Goal: Information Seeking & Learning: Learn about a topic

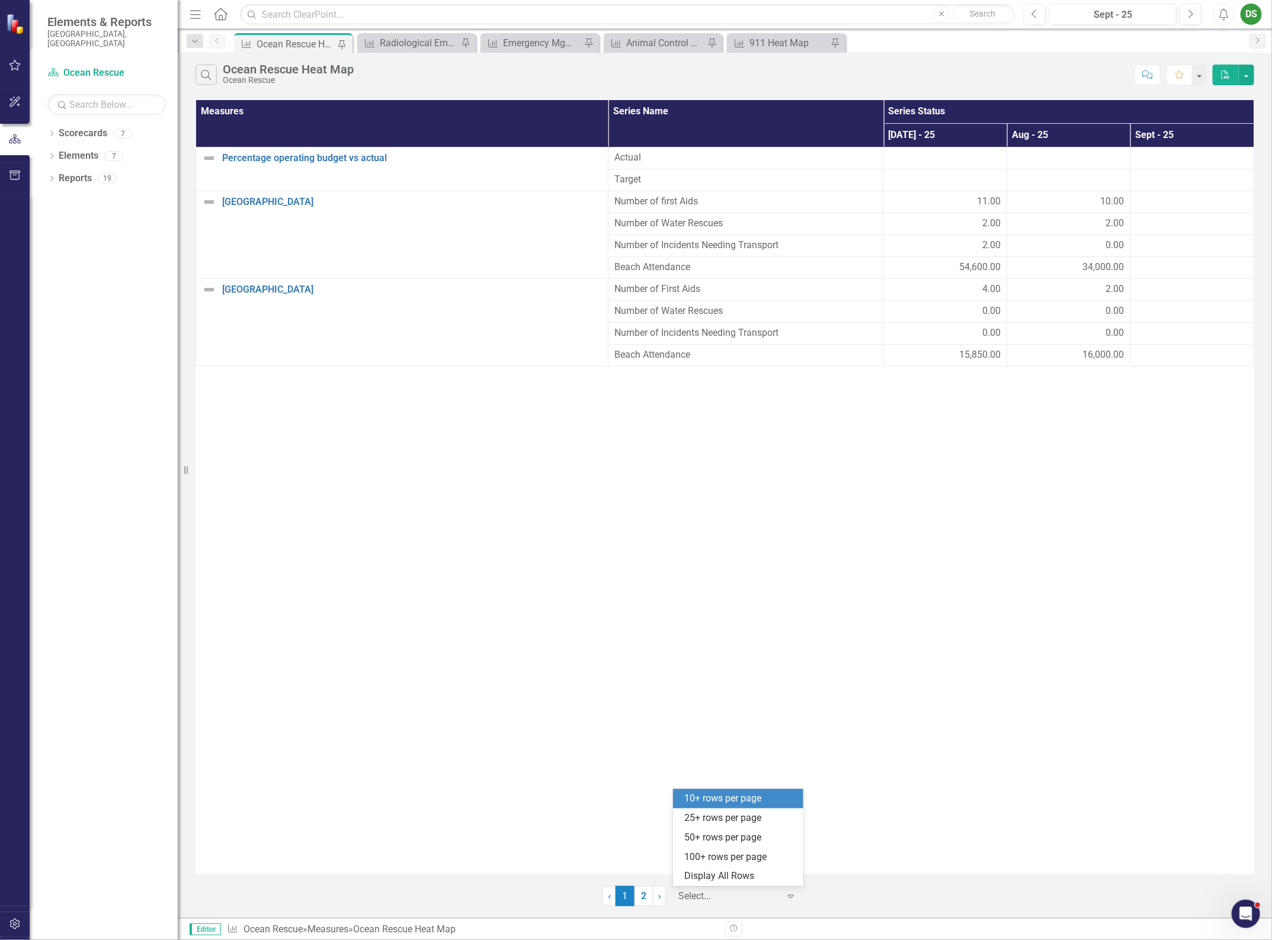
click at [726, 892] on div at bounding box center [728, 896] width 101 height 16
click at [718, 878] on div "Display All Rows" at bounding box center [740, 876] width 111 height 14
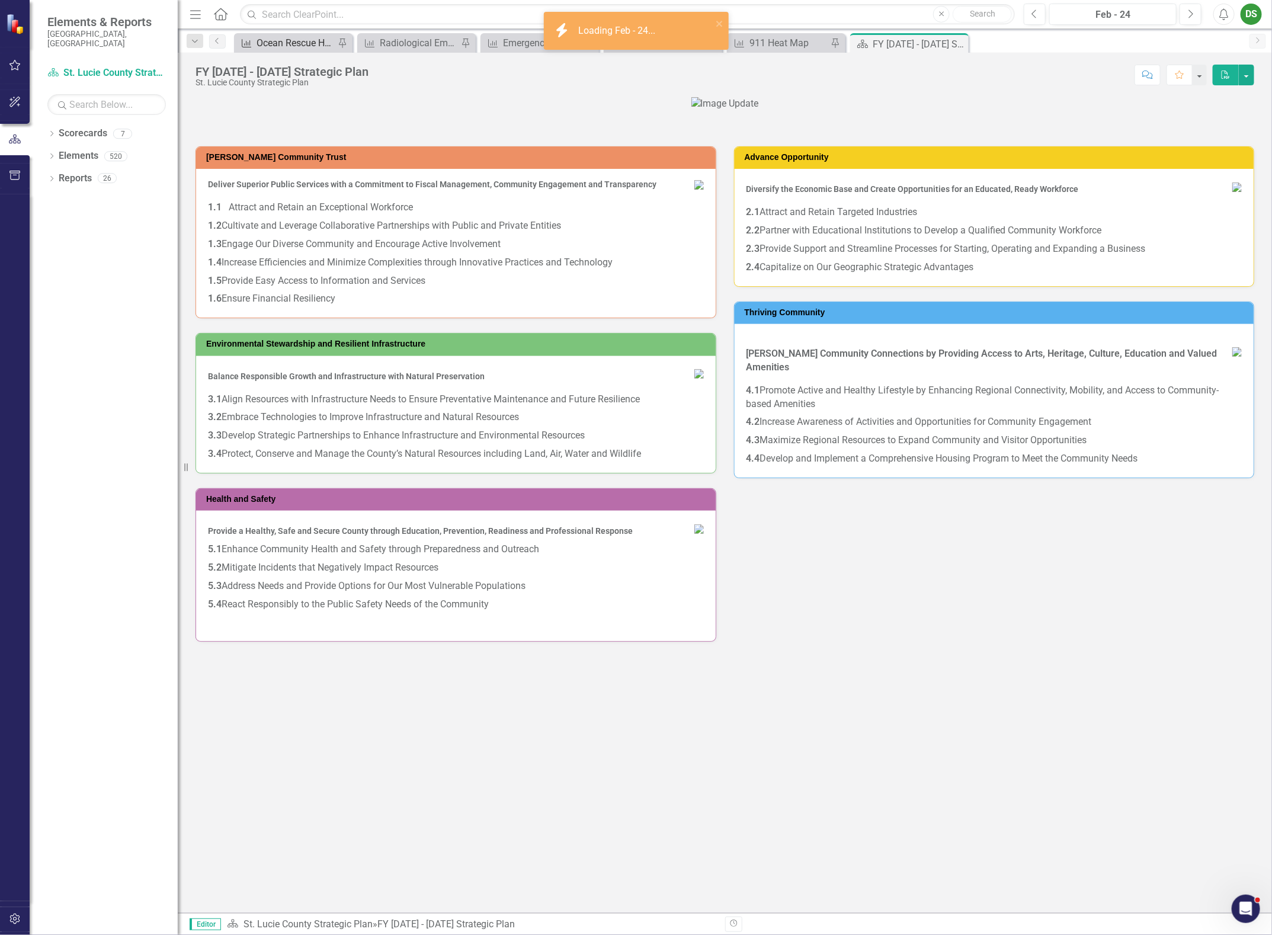
click at [285, 38] on div "Ocean Rescue Heat Map" at bounding box center [295, 43] width 78 height 15
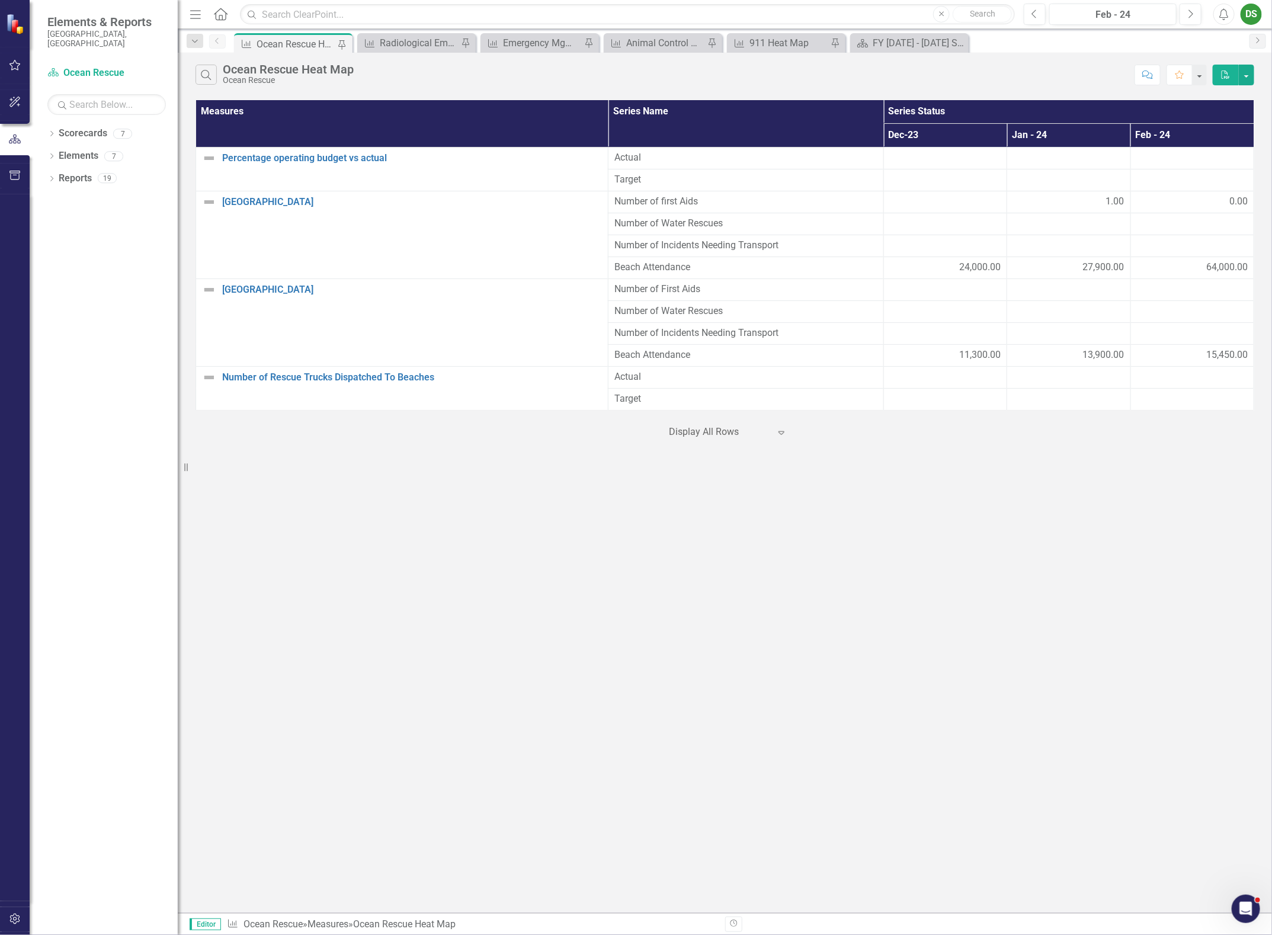
click at [736, 438] on div at bounding box center [719, 432] width 101 height 16
click at [708, 528] on div "Display All Rows" at bounding box center [730, 528] width 111 height 14
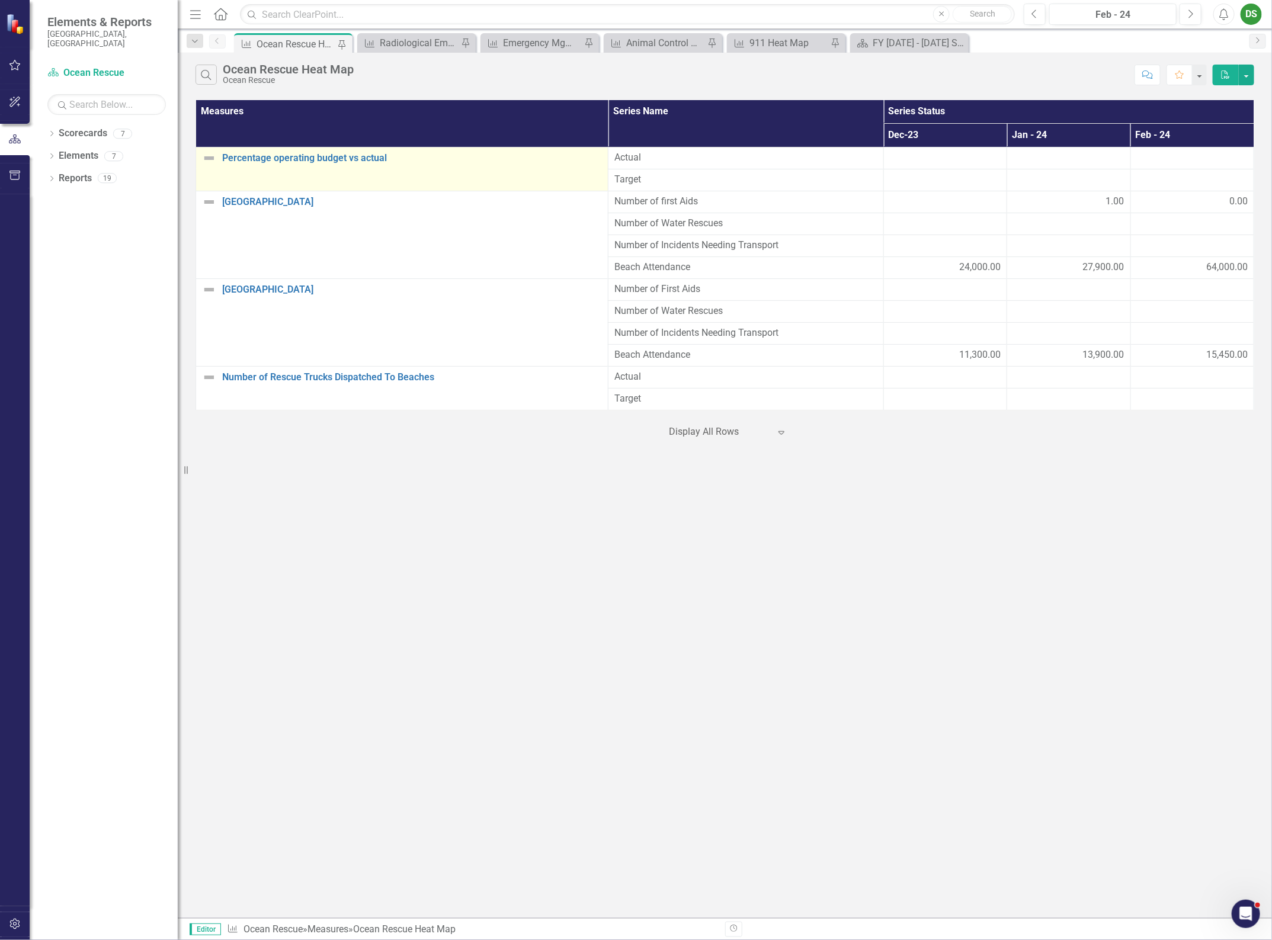
click at [271, 171] on td "Percentage operating budget vs actual Edit Edit Measure Link Open Element" at bounding box center [402, 169] width 412 height 44
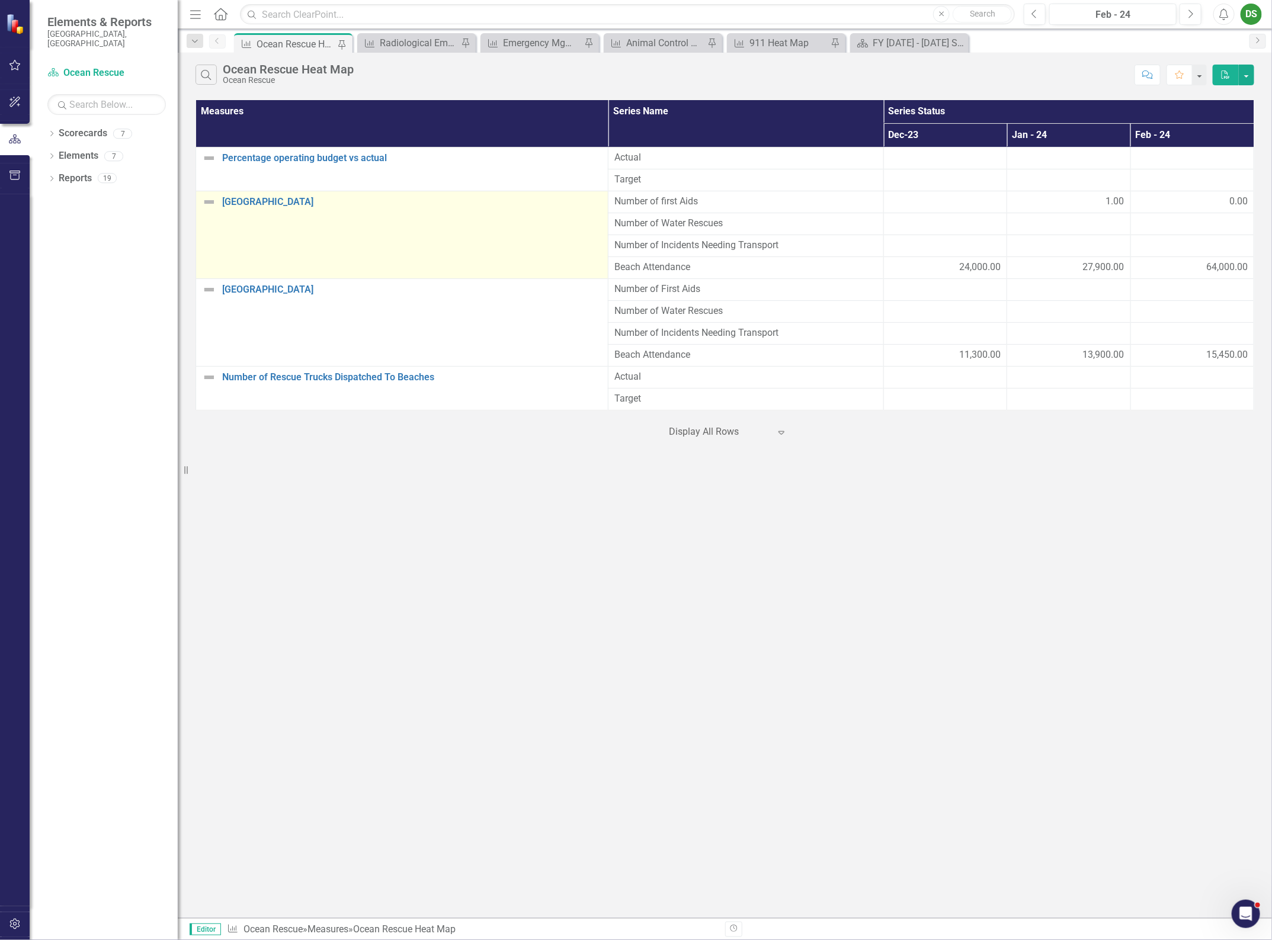
click at [328, 232] on td "Pepper Park Edit Edit Measure Link Open Element" at bounding box center [402, 235] width 412 height 88
click at [299, 220] on td "Pepper Park Edit Edit Measure Link Open Element" at bounding box center [402, 235] width 412 height 88
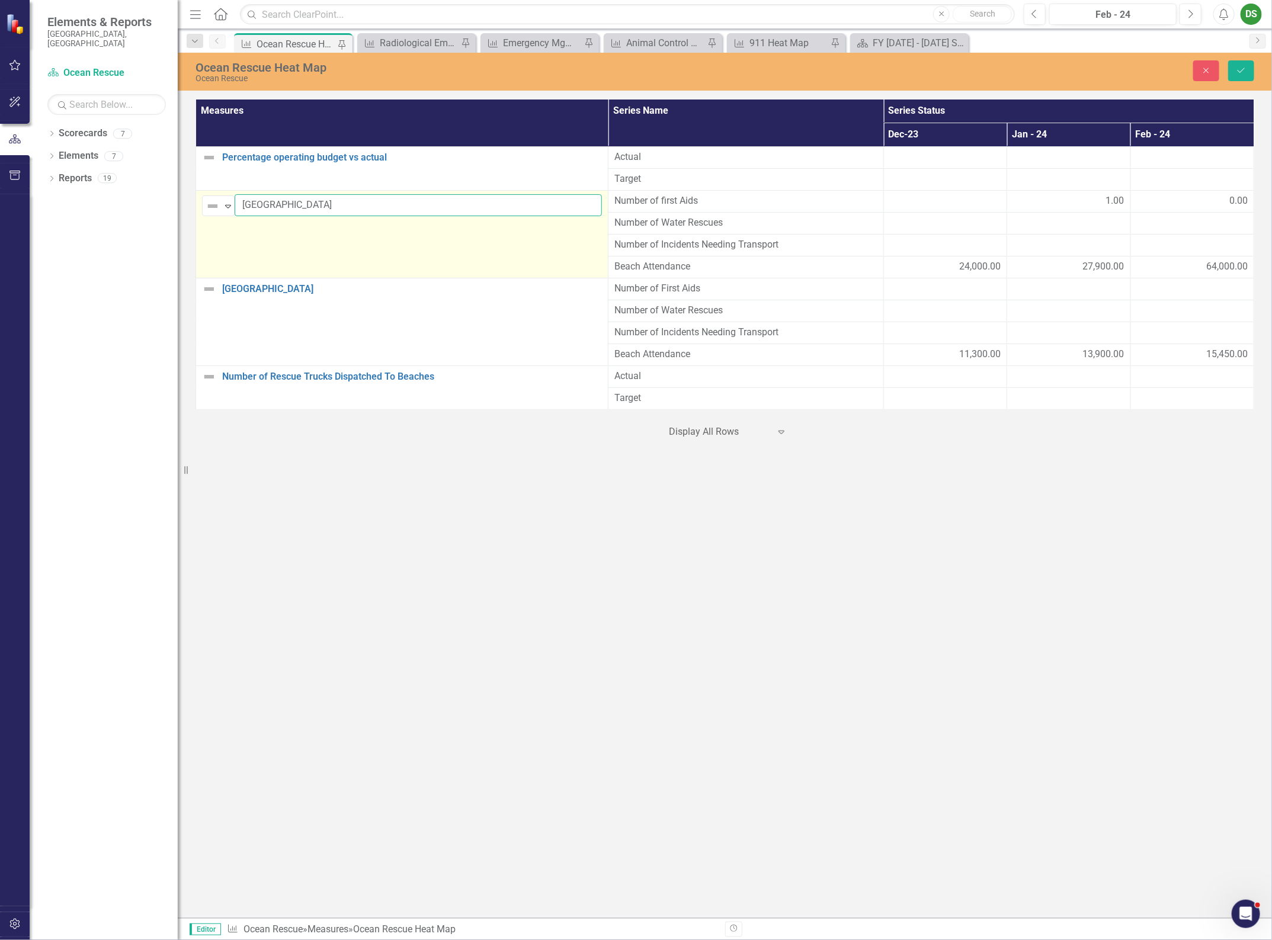
click at [328, 207] on input "[GEOGRAPHIC_DATA]" at bounding box center [418, 205] width 367 height 22
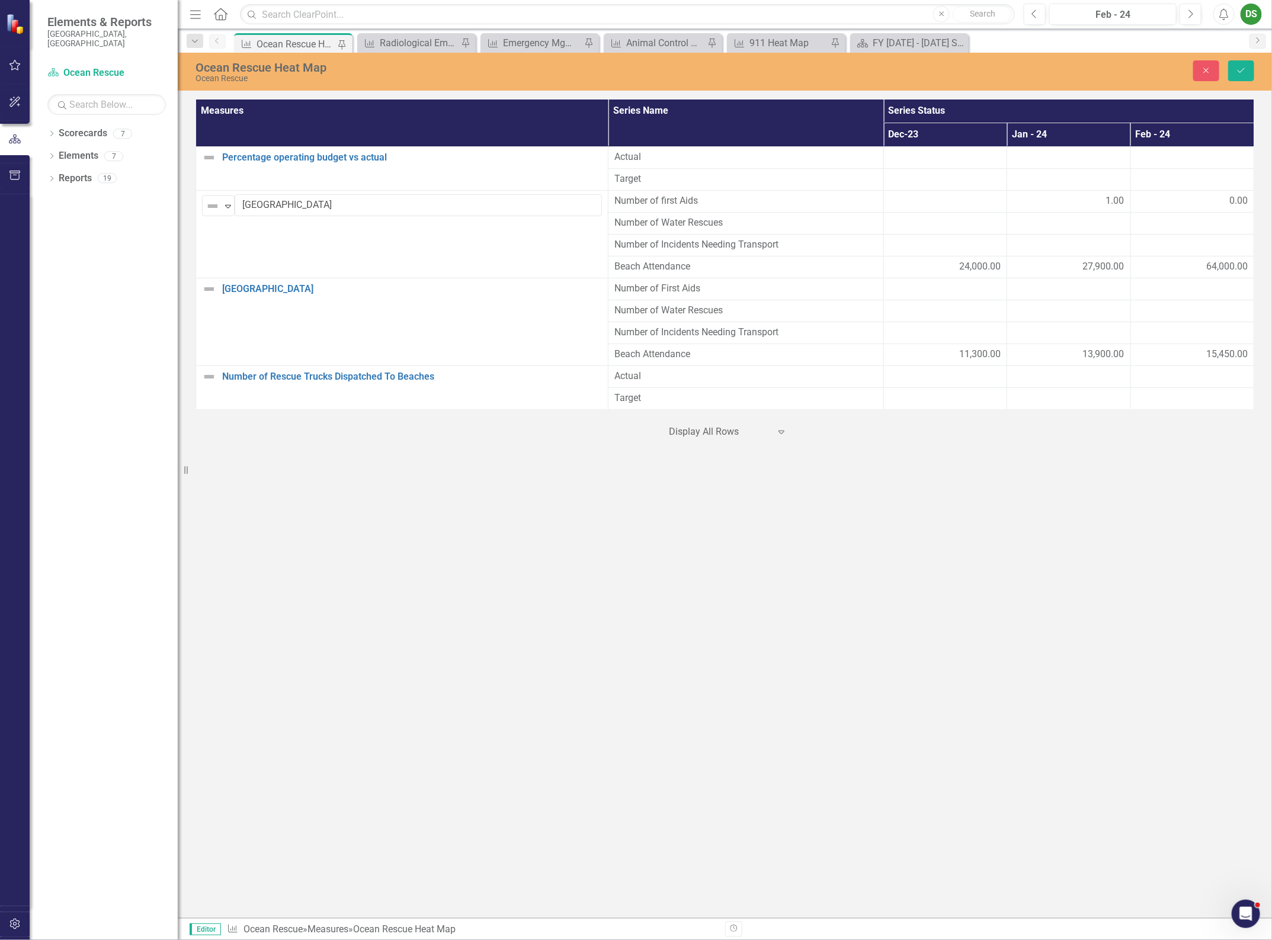
click at [381, 547] on div "Ocean Rescue Heat Map Ocean Rescue Close Save Measures Series Name Series Statu…" at bounding box center [725, 485] width 1094 height 865
click at [380, 539] on div "Ocean Rescue Heat Map Ocean Rescue Close Save Measures Series Name Series Statu…" at bounding box center [725, 485] width 1094 height 865
click at [518, 554] on div "Ocean Rescue Heat Map Ocean Rescue Close Save Measures Series Name Series Statu…" at bounding box center [725, 485] width 1094 height 865
click at [857, 490] on div "Ocean Rescue Heat Map Ocean Rescue Close Save Measures Series Name Series Statu…" at bounding box center [725, 485] width 1094 height 865
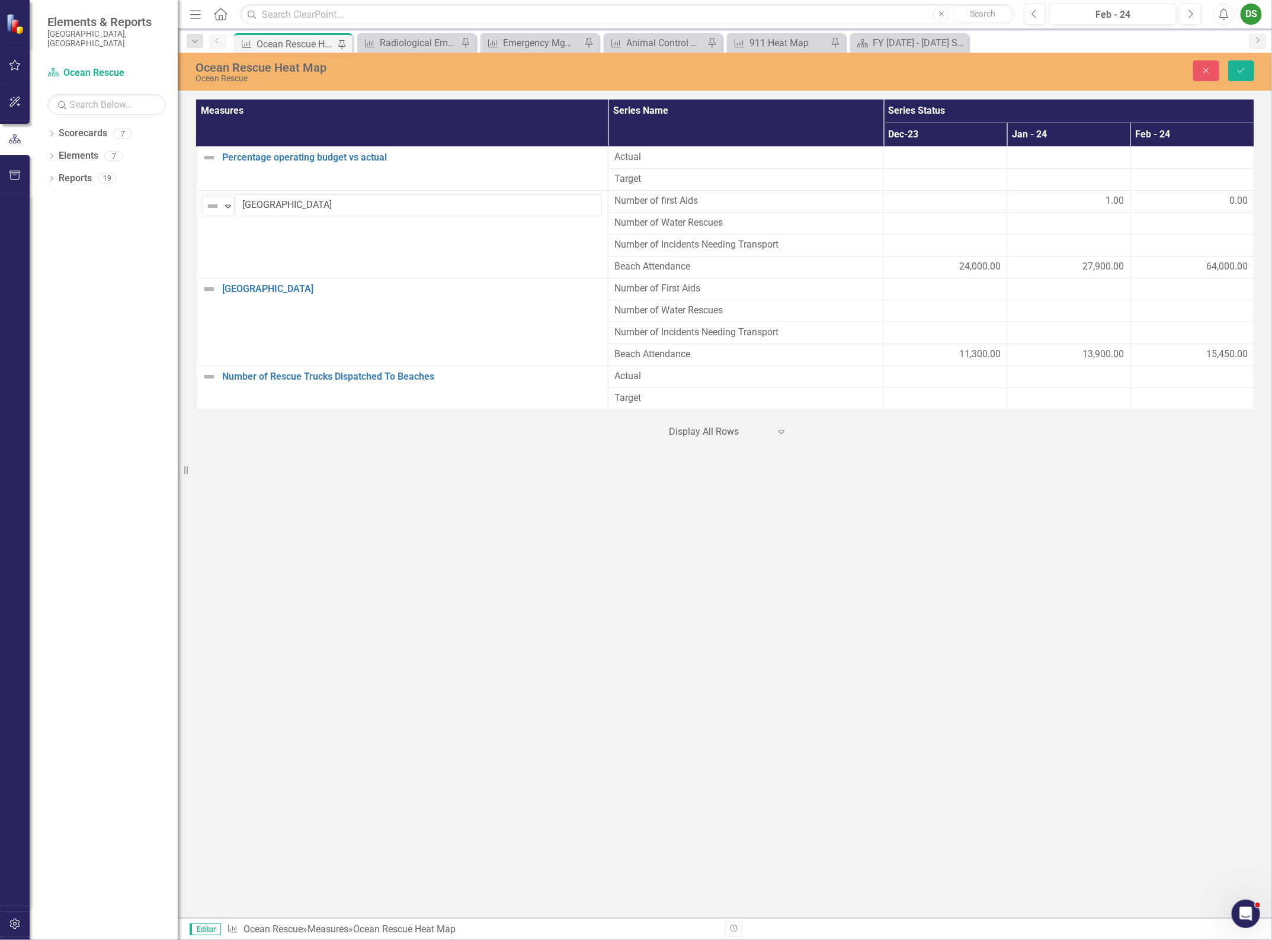
click at [855, 481] on div "Ocean Rescue Heat Map Ocean Rescue Close Save Measures Series Name Series Statu…" at bounding box center [725, 485] width 1094 height 865
click at [856, 478] on div "Ocean Rescue Heat Map Ocean Rescue Close Save Measures Series Name Series Statu…" at bounding box center [725, 485] width 1094 height 865
drag, startPoint x: 708, startPoint y: 206, endPoint x: 705, endPoint y: 265, distance: 59.3
click at [705, 265] on tbody "Percentage operating budget vs actual Edit Edit Measure Link Open Element Actua…" at bounding box center [725, 278] width 1058 height 263
click at [807, 671] on div "Ocean Rescue Heat Map Ocean Rescue Close Save Measures Series Name Series Statu…" at bounding box center [725, 485] width 1094 height 865
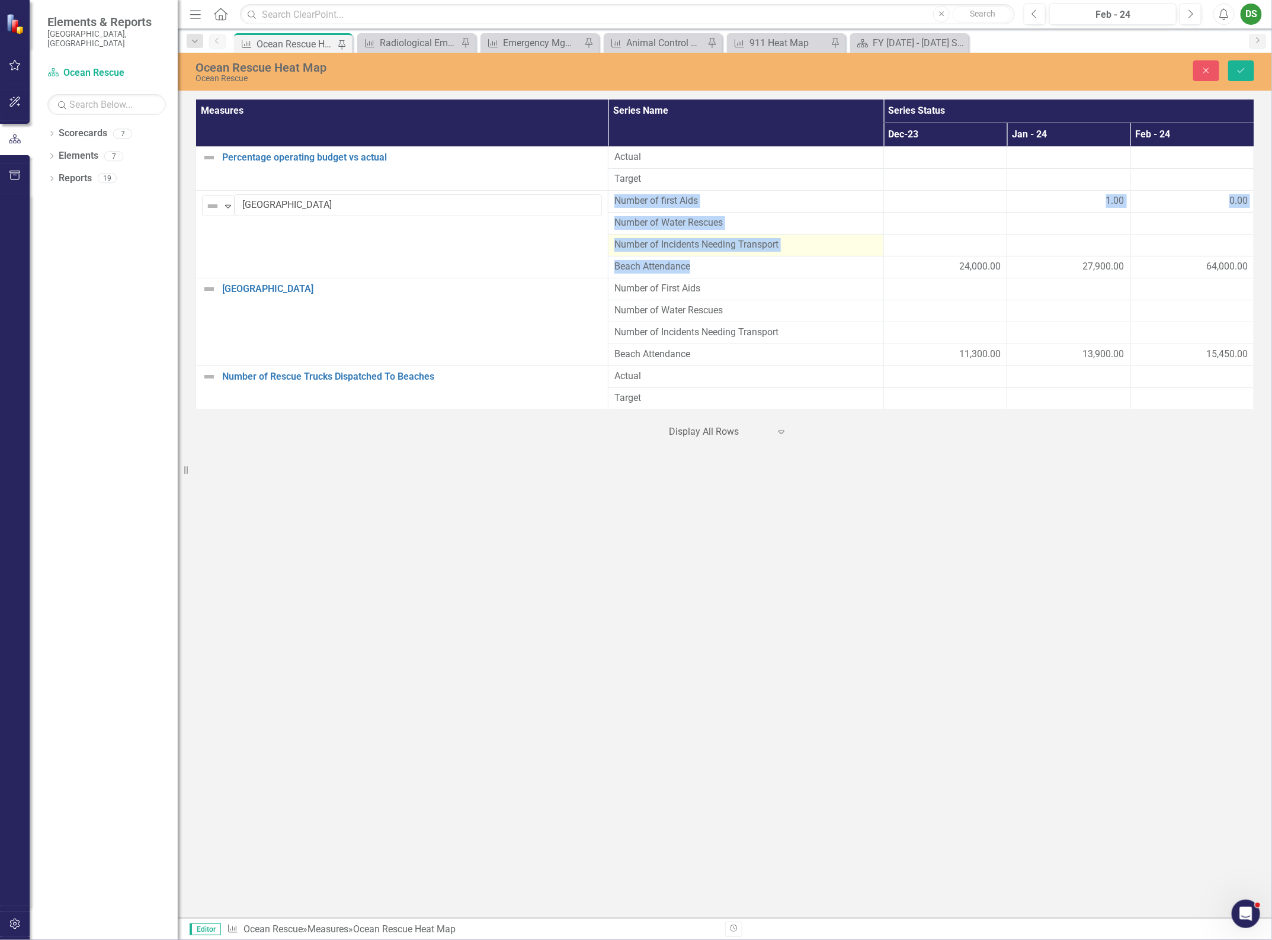
drag, startPoint x: 616, startPoint y: 199, endPoint x: 718, endPoint y: 252, distance: 114.7
click at [718, 259] on tbody "Percentage operating budget vs actual Edit Edit Measure Link Open Element Actua…" at bounding box center [725, 278] width 1058 height 263
copy tbody "Number of first Aids 1.00 0.00 Number of Water Rescues Number of Incidents Need…"
click at [635, 567] on div "Ocean Rescue Heat Map Ocean Rescue Close Save Measures Series Name Series Statu…" at bounding box center [725, 485] width 1094 height 865
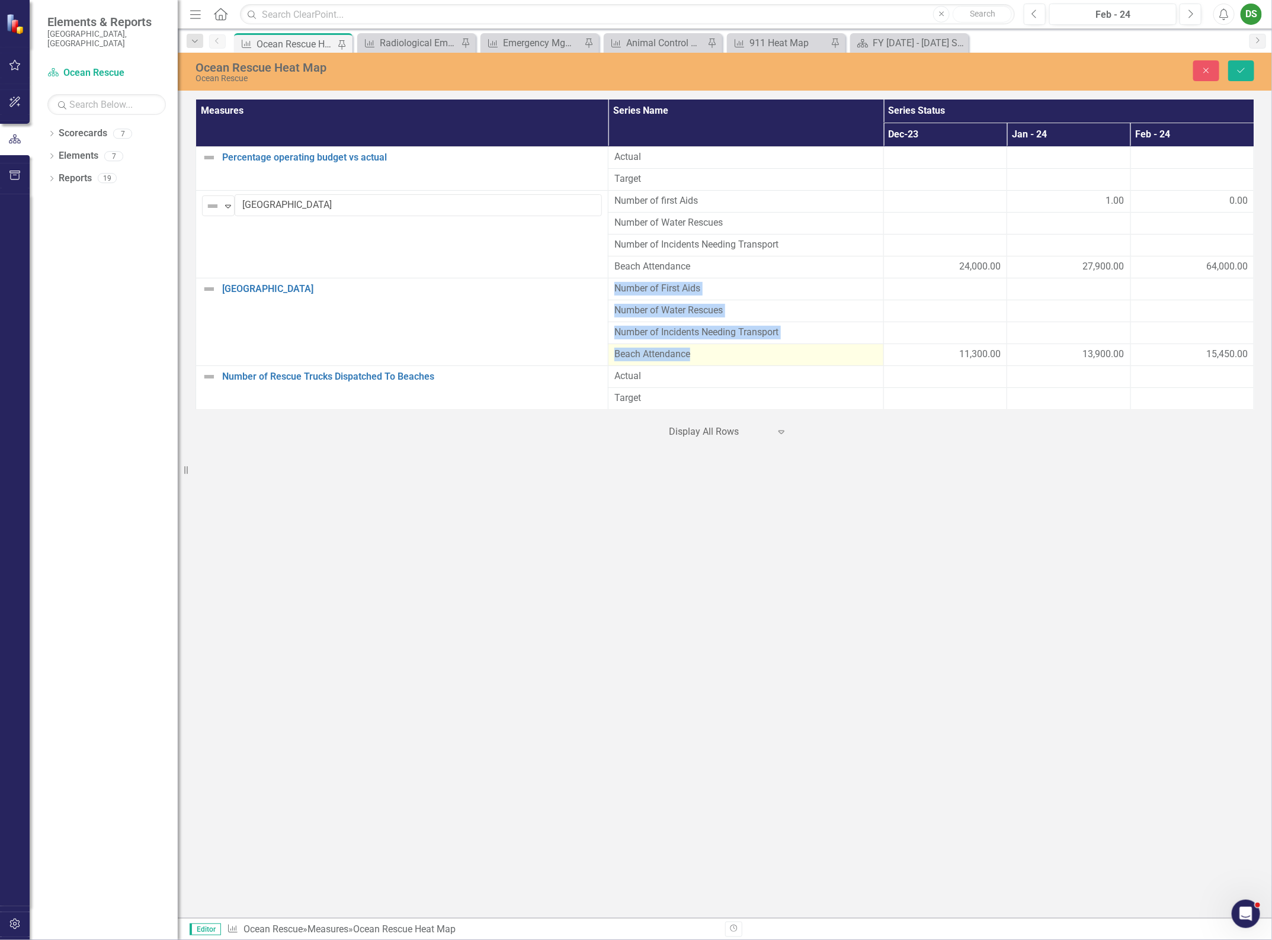
drag, startPoint x: 617, startPoint y: 286, endPoint x: 727, endPoint y: 350, distance: 127.9
click at [727, 350] on tbody "Percentage operating budget vs actual Edit Edit Measure Link Open Element Actua…" at bounding box center [725, 278] width 1058 height 263
copy tbody "Number of First Aids Number of Water Rescues Number of Incidents Needing Transp…"
click at [477, 490] on div "Ocean Rescue Heat Map Ocean Rescue Close Save Measures Series Name Series Statu…" at bounding box center [725, 485] width 1094 height 865
click at [1177, 495] on div "Ocean Rescue Heat Map Ocean Rescue Close Save Measures Series Name Series Statu…" at bounding box center [725, 485] width 1094 height 865
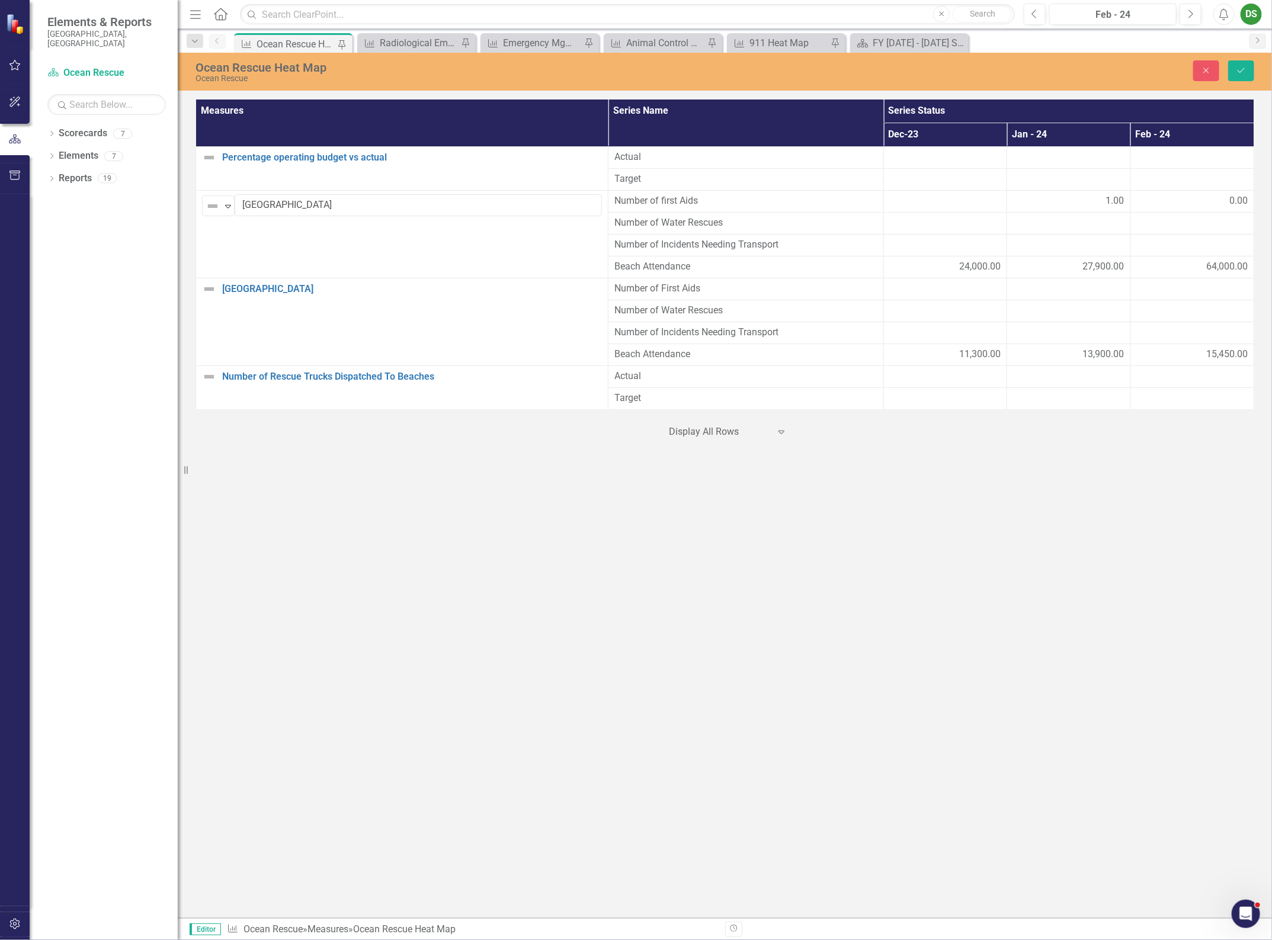
click at [753, 564] on div "Ocean Rescue Heat Map Ocean Rescue Close Save Measures Series Name Series Statu…" at bounding box center [725, 485] width 1094 height 865
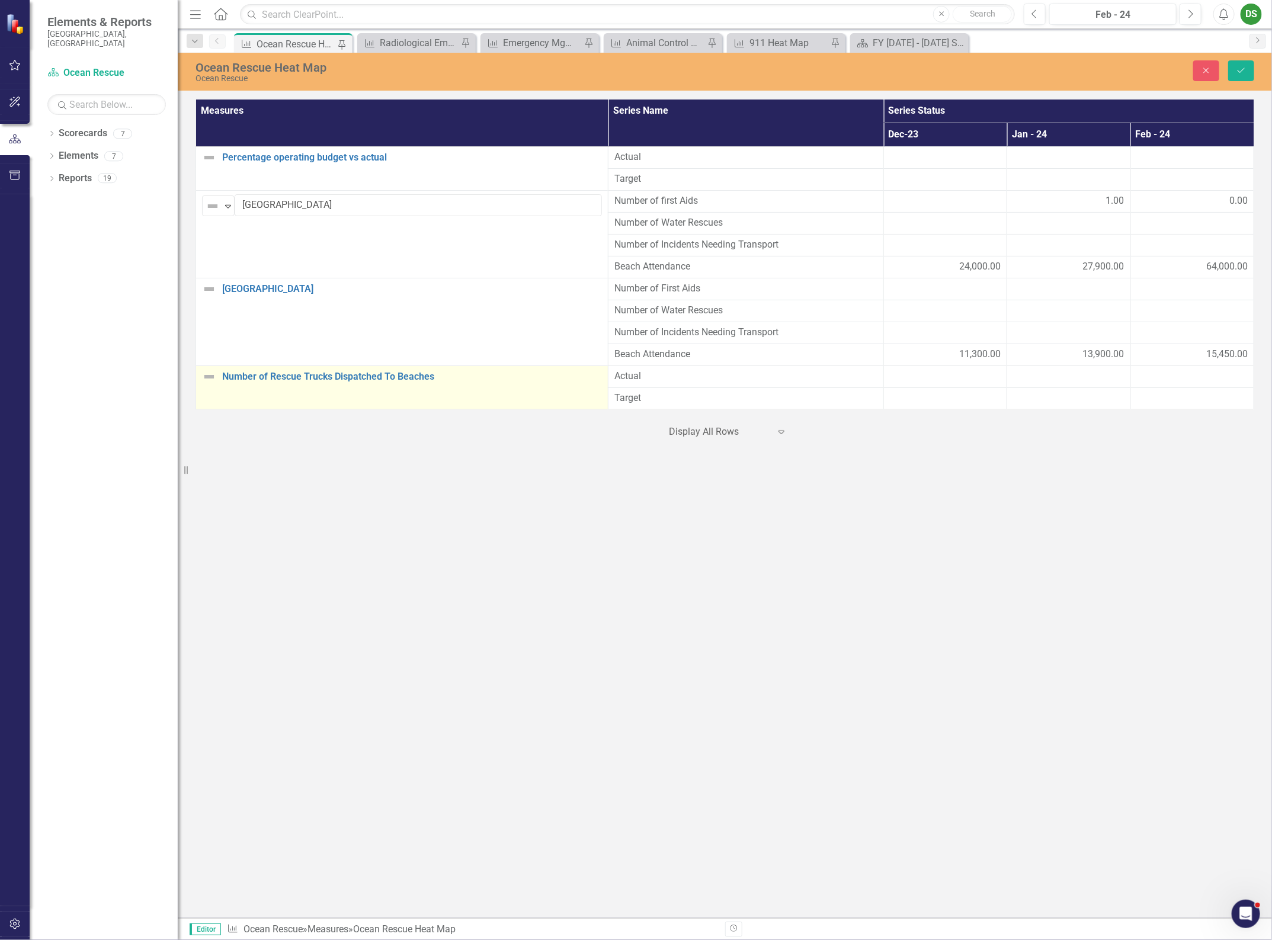
drag, startPoint x: 493, startPoint y: 410, endPoint x: 508, endPoint y: 403, distance: 15.9
click at [497, 410] on td "Number of Rescue Trucks Dispatched To Beaches Edit Edit Measure Link Open Eleme…" at bounding box center [402, 388] width 412 height 44
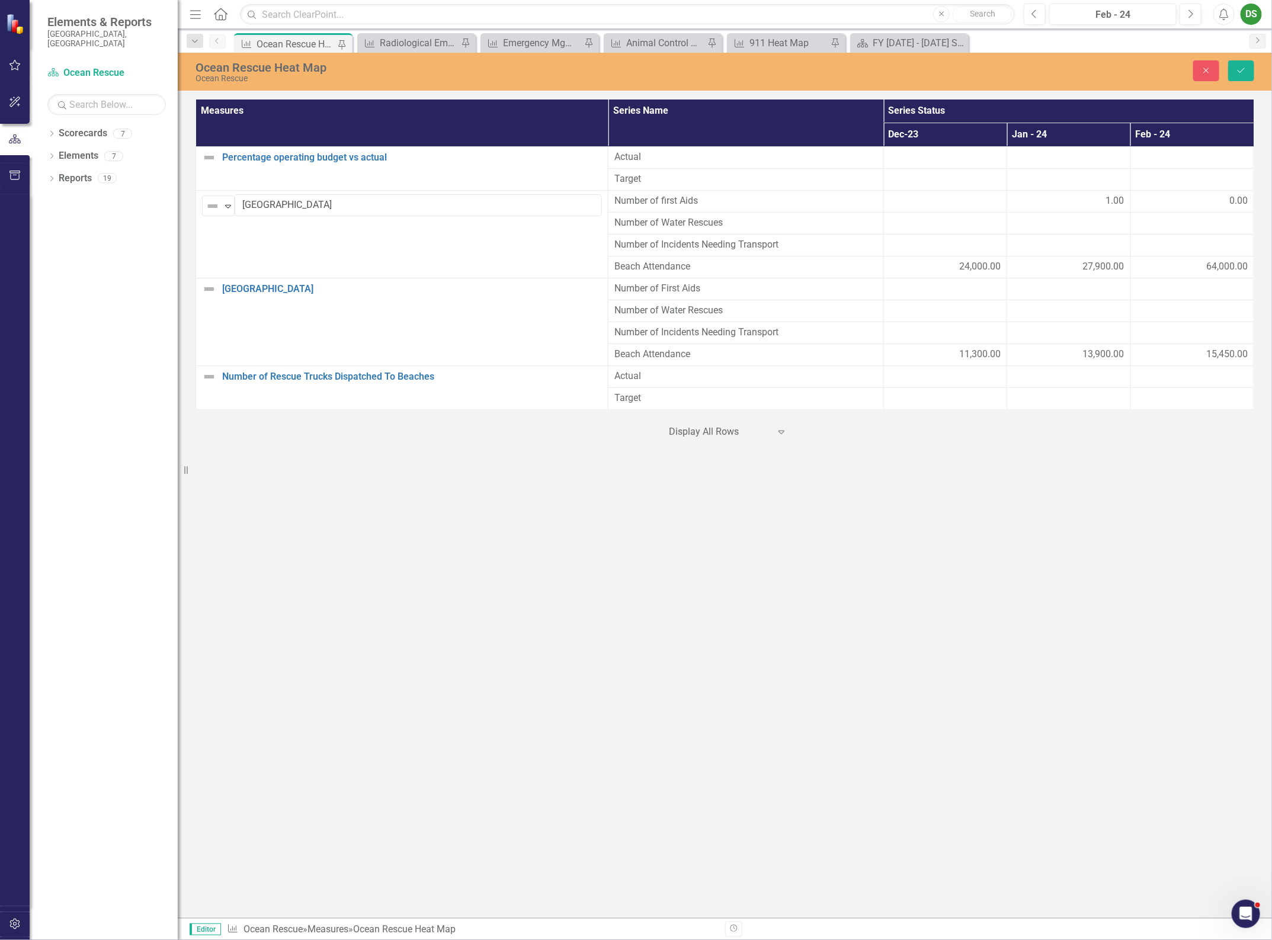
click at [612, 564] on div "Ocean Rescue Heat Map Ocean Rescue Close Save Measures Series Name Series Statu…" at bounding box center [725, 485] width 1094 height 865
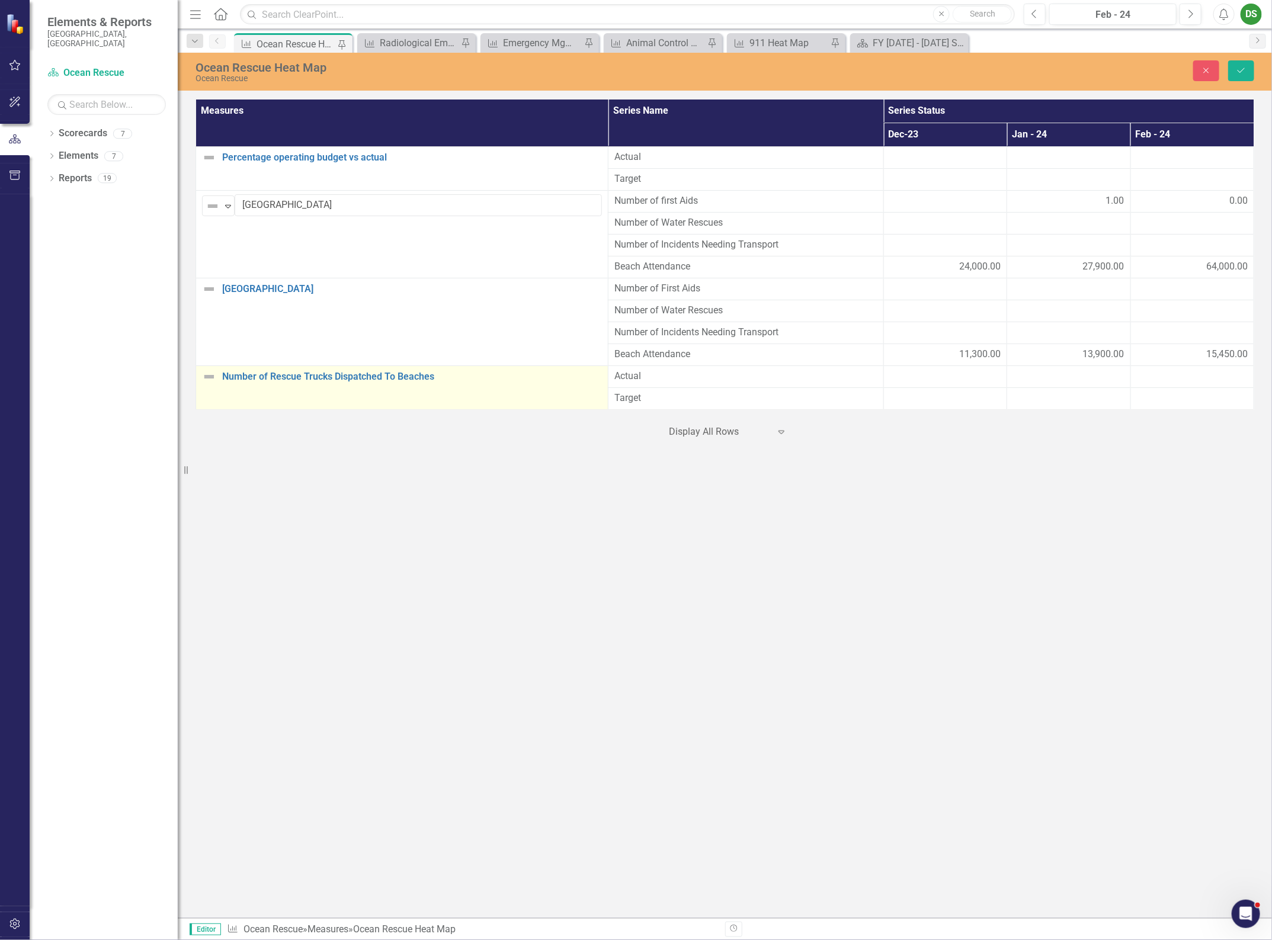
click at [457, 397] on td "Number of Rescue Trucks Dispatched To Beaches Edit Edit Measure Link Open Eleme…" at bounding box center [402, 388] width 412 height 44
click at [450, 387] on td "Number of Rescue Trucks Dispatched To Beaches Edit Edit Measure Link Open Eleme…" at bounding box center [402, 388] width 412 height 44
drag, startPoint x: 477, startPoint y: 382, endPoint x: 211, endPoint y: 385, distance: 265.9
click at [211, 385] on div "Not Defined Expand Number of Rescue Trucks Dispatched To Beaches" at bounding box center [402, 381] width 400 height 22
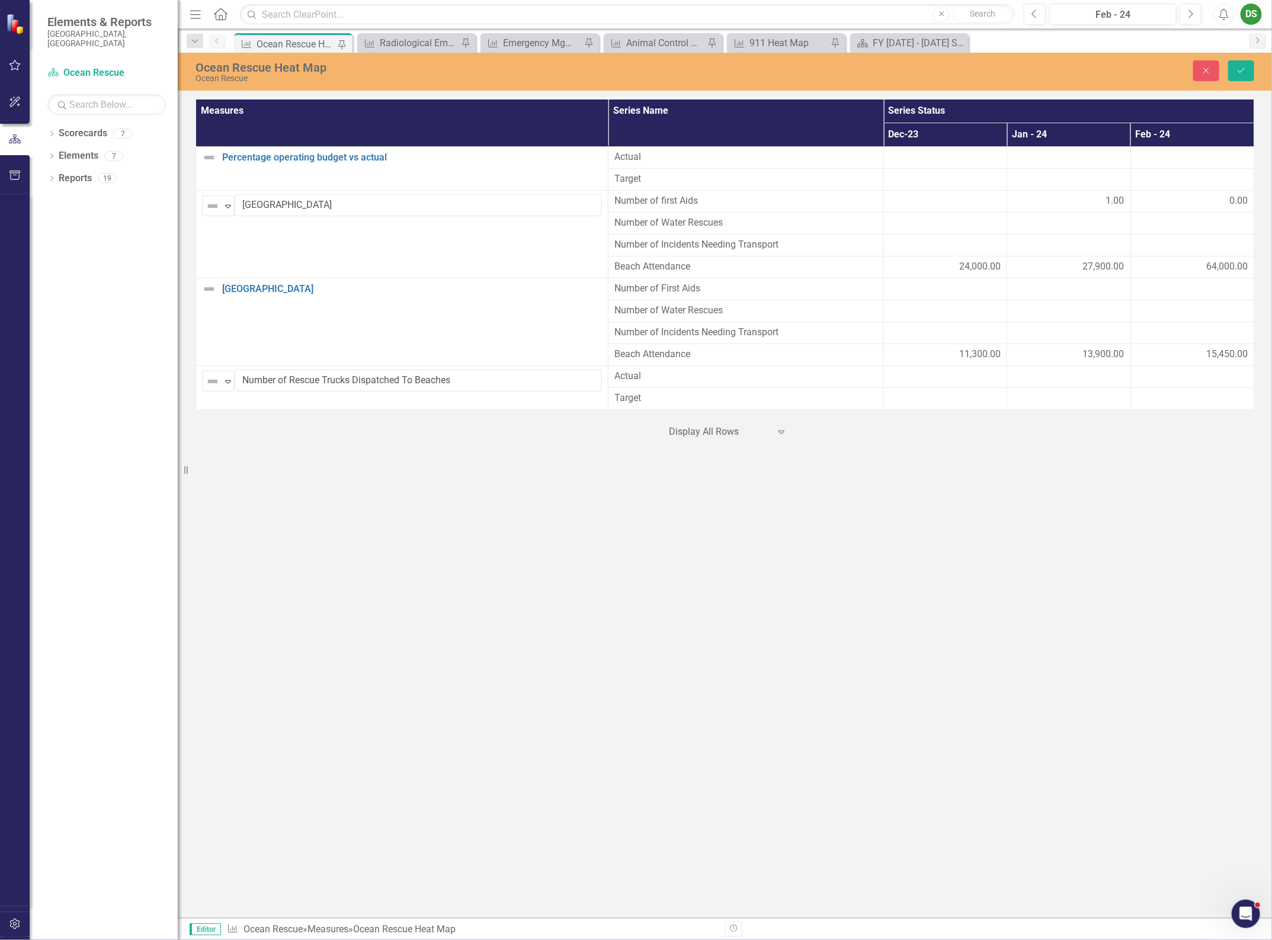
drag, startPoint x: 1010, startPoint y: 646, endPoint x: 979, endPoint y: 614, distance: 44.8
click at [1010, 646] on div "Ocean Rescue Heat Map Ocean Rescue Close Save Measures Series Name Series Statu…" at bounding box center [725, 485] width 1094 height 865
drag, startPoint x: 730, startPoint y: 379, endPoint x: 727, endPoint y: 391, distance: 12.8
click at [727, 391] on tbody "Percentage operating budget vs actual Edit Edit Measure Link Open Element Actua…" at bounding box center [725, 278] width 1058 height 263
click at [483, 581] on div "Ocean Rescue Heat Map Ocean Rescue Close Save Measures Series Name Series Statu…" at bounding box center [725, 485] width 1094 height 865
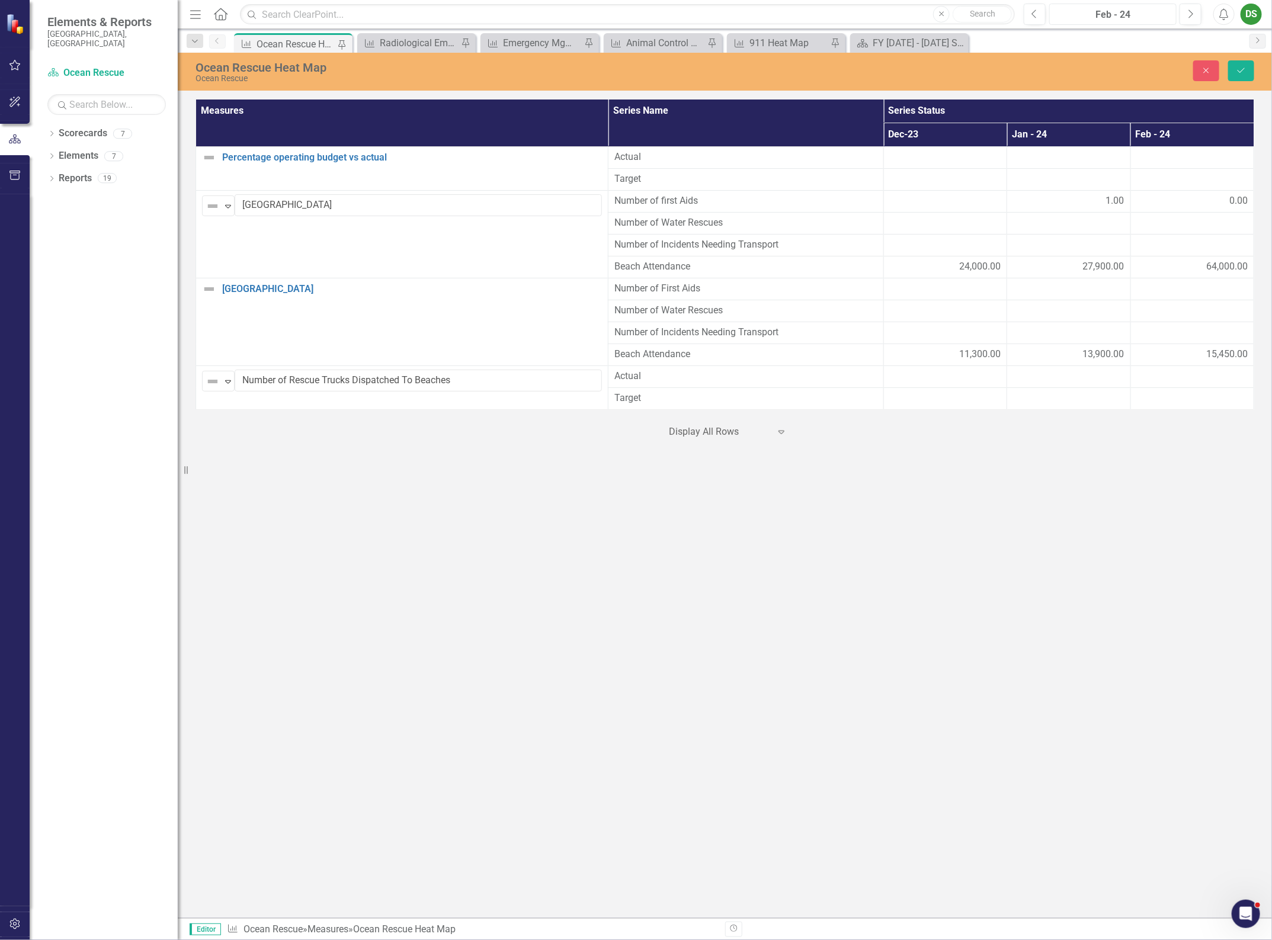
click at [1132, 12] on div "Feb - 24" at bounding box center [1112, 15] width 119 height 14
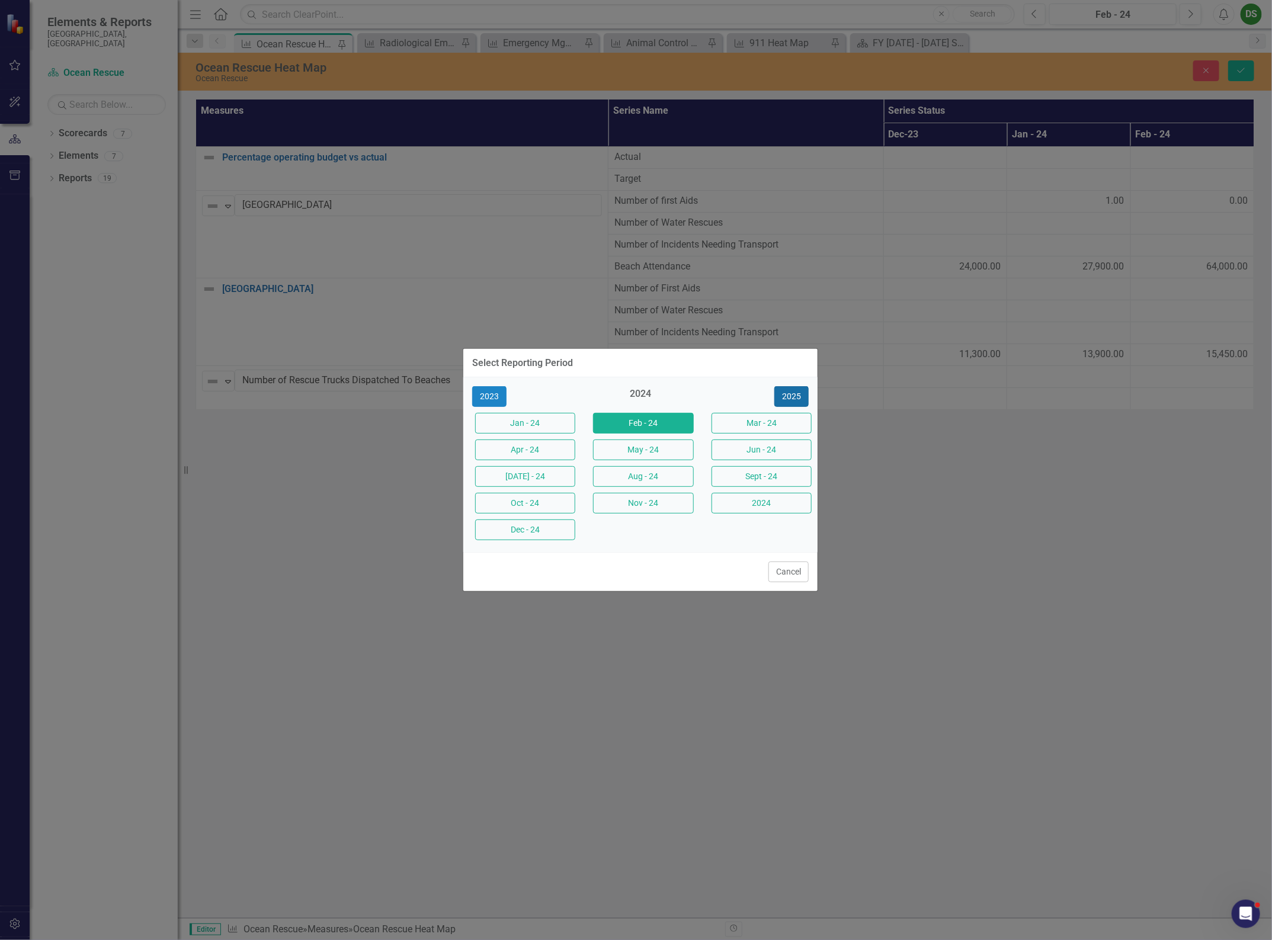
click at [783, 398] on button "2025" at bounding box center [791, 396] width 34 height 21
click at [723, 484] on button "Sept - 25" at bounding box center [761, 476] width 100 height 21
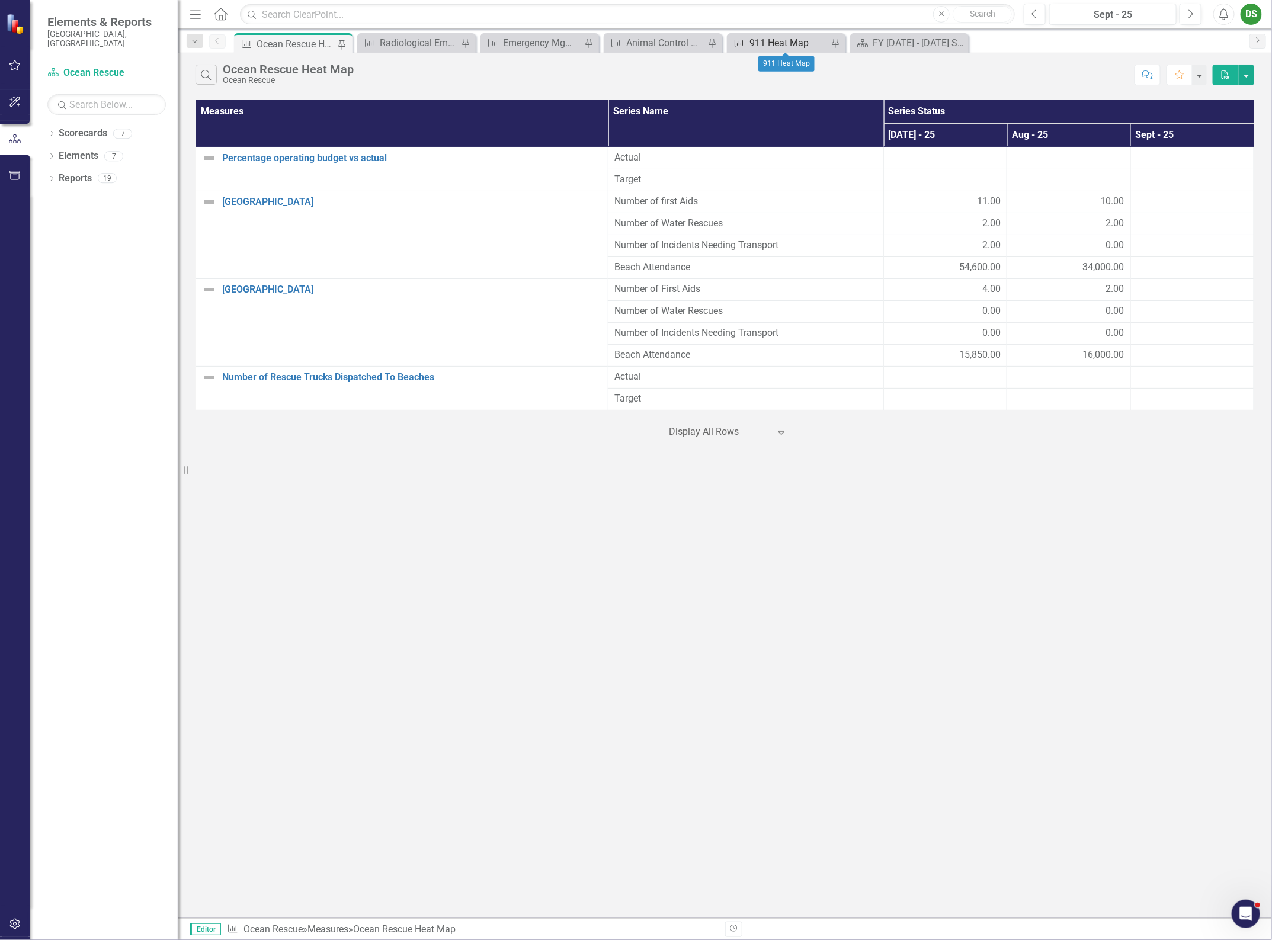
click at [775, 41] on div "911 Heat Map" at bounding box center [788, 43] width 78 height 15
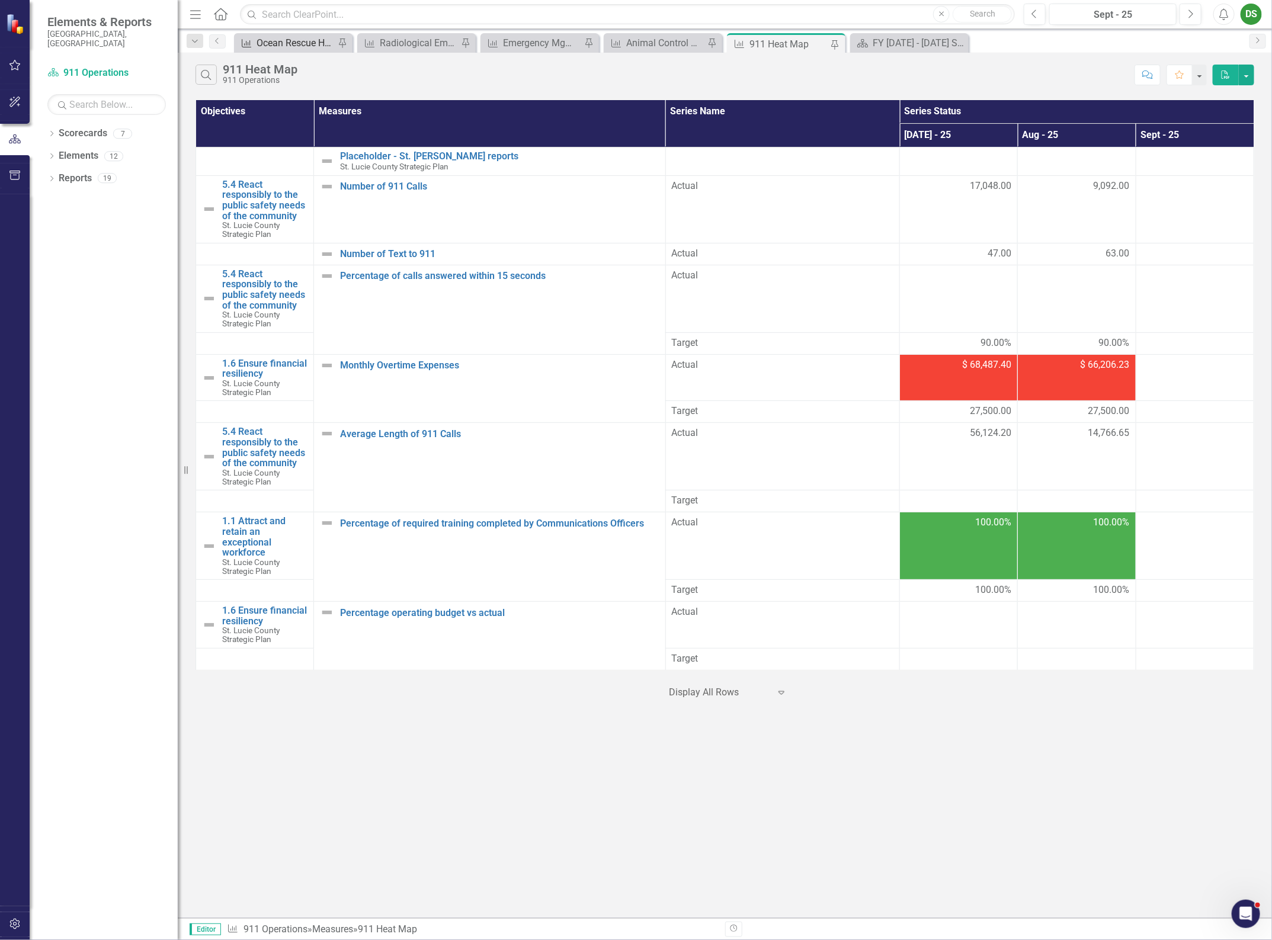
click at [294, 37] on div "Ocean Rescue Heat Map" at bounding box center [295, 43] width 78 height 15
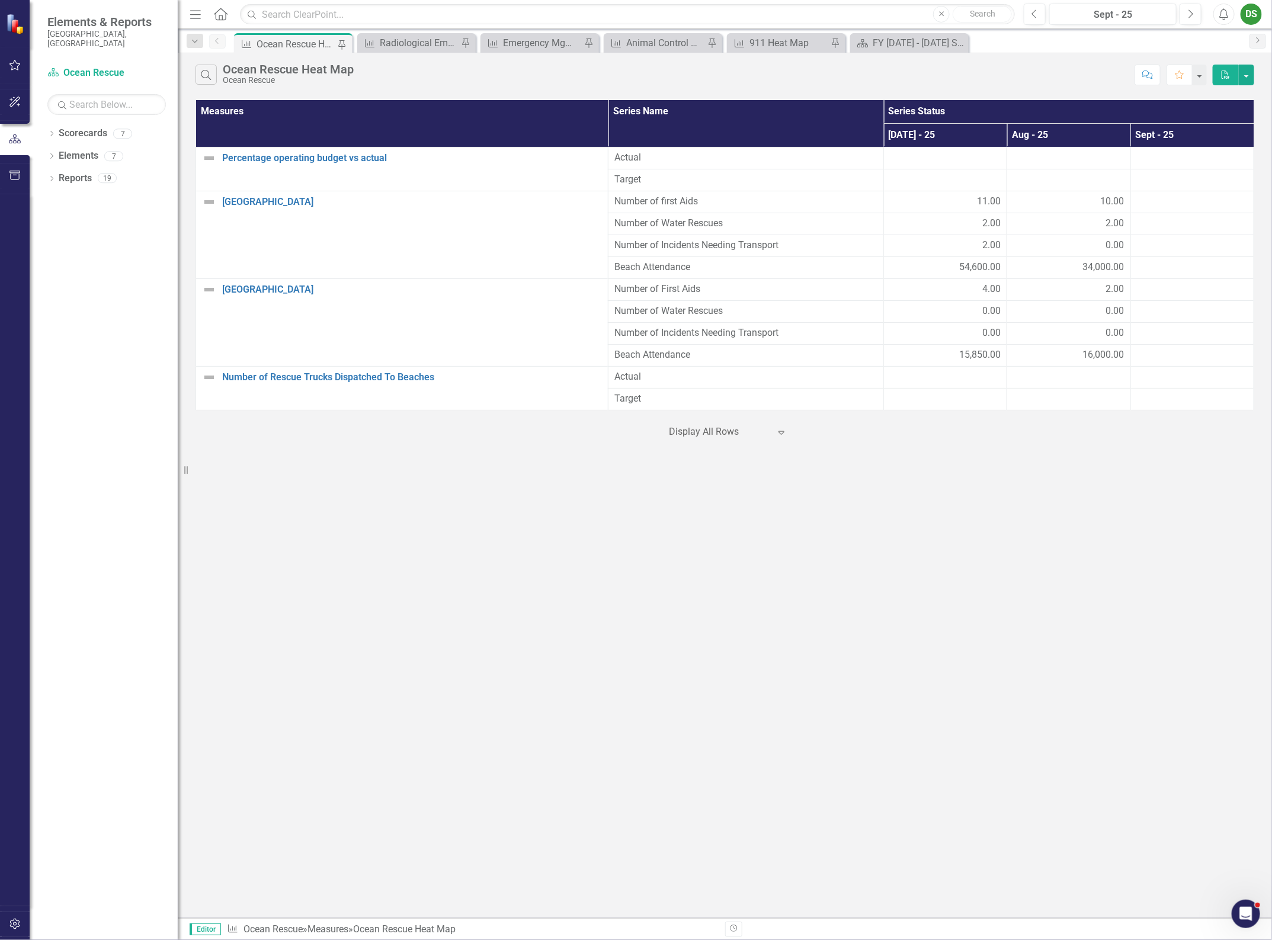
click at [780, 787] on div "Search Ocean Rescue Heat Map Ocean Rescue Comment Favorite PDF Measures Series …" at bounding box center [725, 485] width 1094 height 865
click at [380, 45] on div "Radiological Emergency Preparedness Heat Map" at bounding box center [419, 43] width 78 height 15
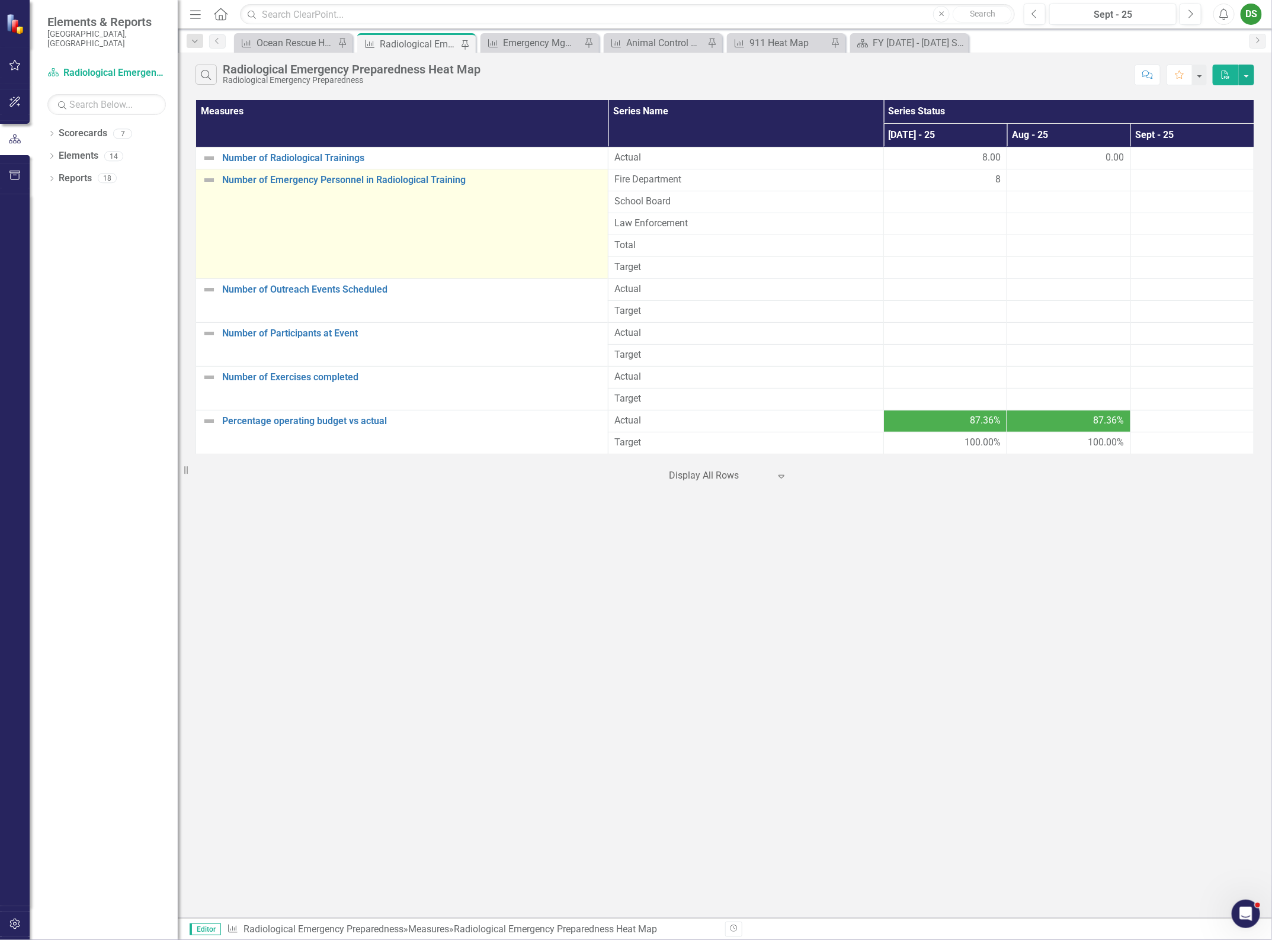
click at [524, 213] on td "Number of Emergency Personnel in Radiological Training Edit Edit Measure Link O…" at bounding box center [402, 224] width 412 height 110
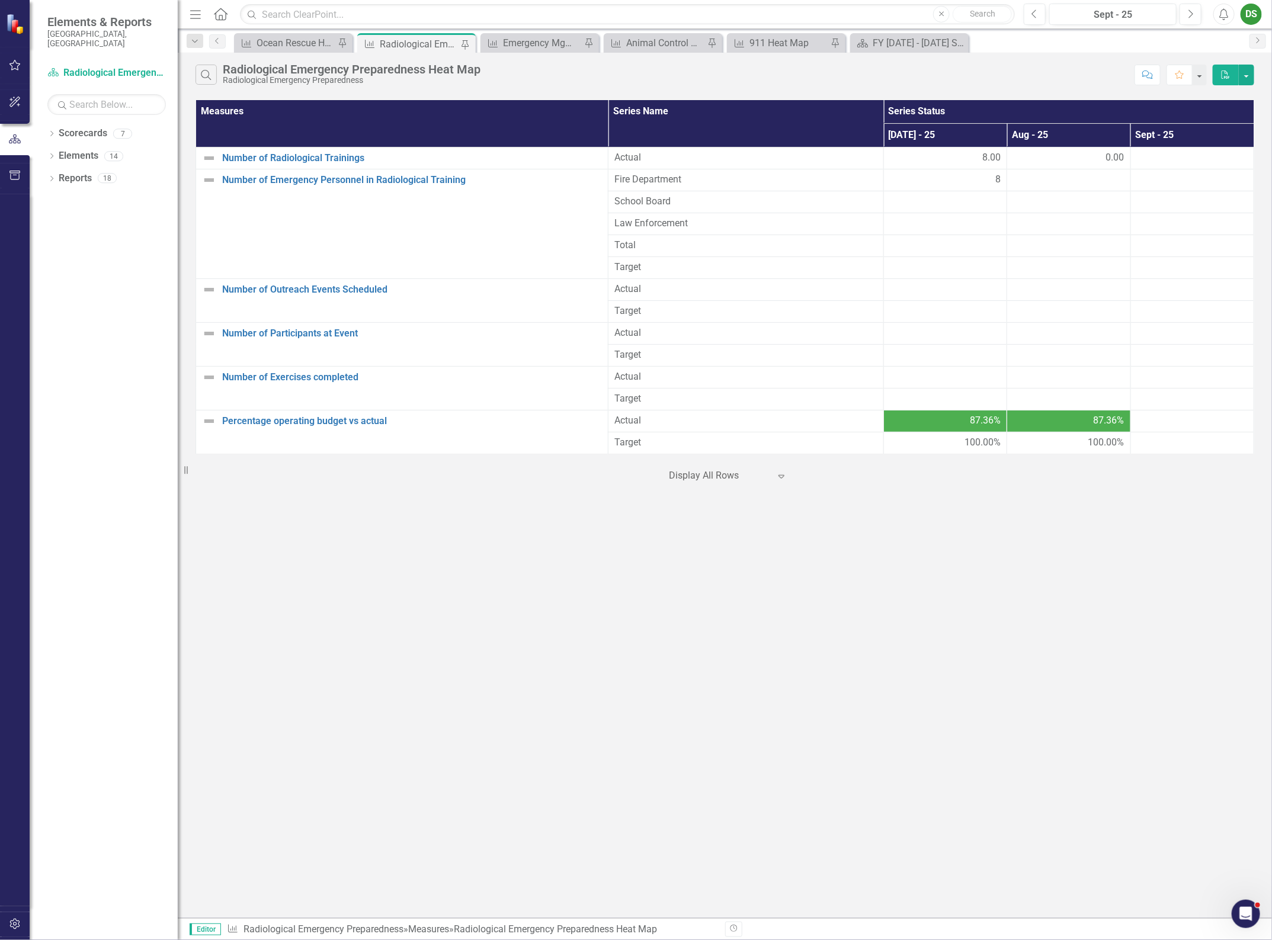
click at [715, 474] on div at bounding box center [719, 476] width 101 height 16
click at [704, 573] on div "Display All Rows" at bounding box center [730, 572] width 111 height 14
drag, startPoint x: 258, startPoint y: 596, endPoint x: 303, endPoint y: 572, distance: 51.4
click at [259, 596] on div "Search Radiological Emergency Preparedness Heat Map Radiological Emergency Prep…" at bounding box center [725, 485] width 1094 height 865
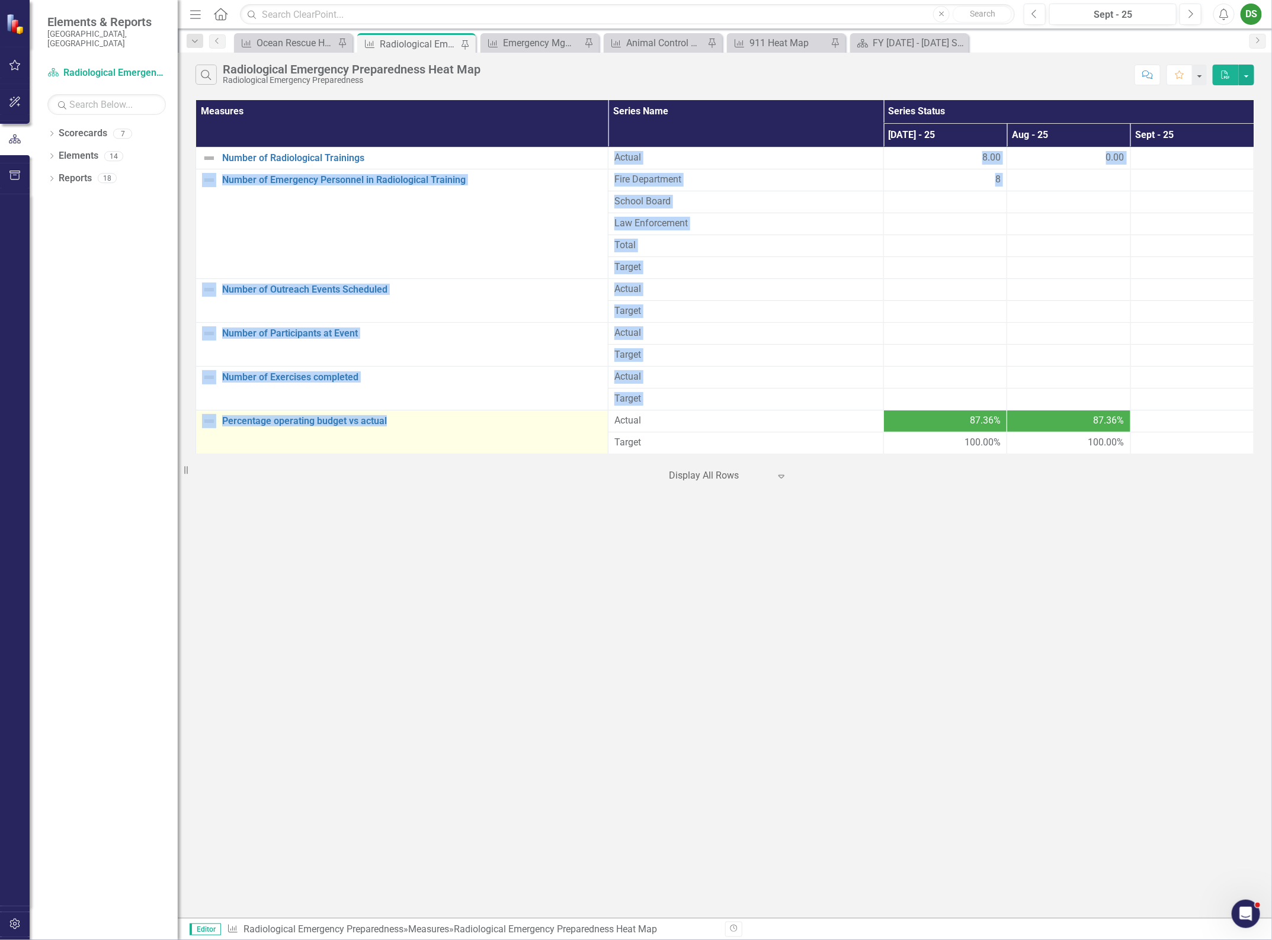
drag, startPoint x: 428, startPoint y: 152, endPoint x: 424, endPoint y: 431, distance: 279.0
click at [424, 429] on tbody "Number of Radiological Trainings Edit Edit Measure Link Open Element Actual 8.0…" at bounding box center [725, 300] width 1058 height 307
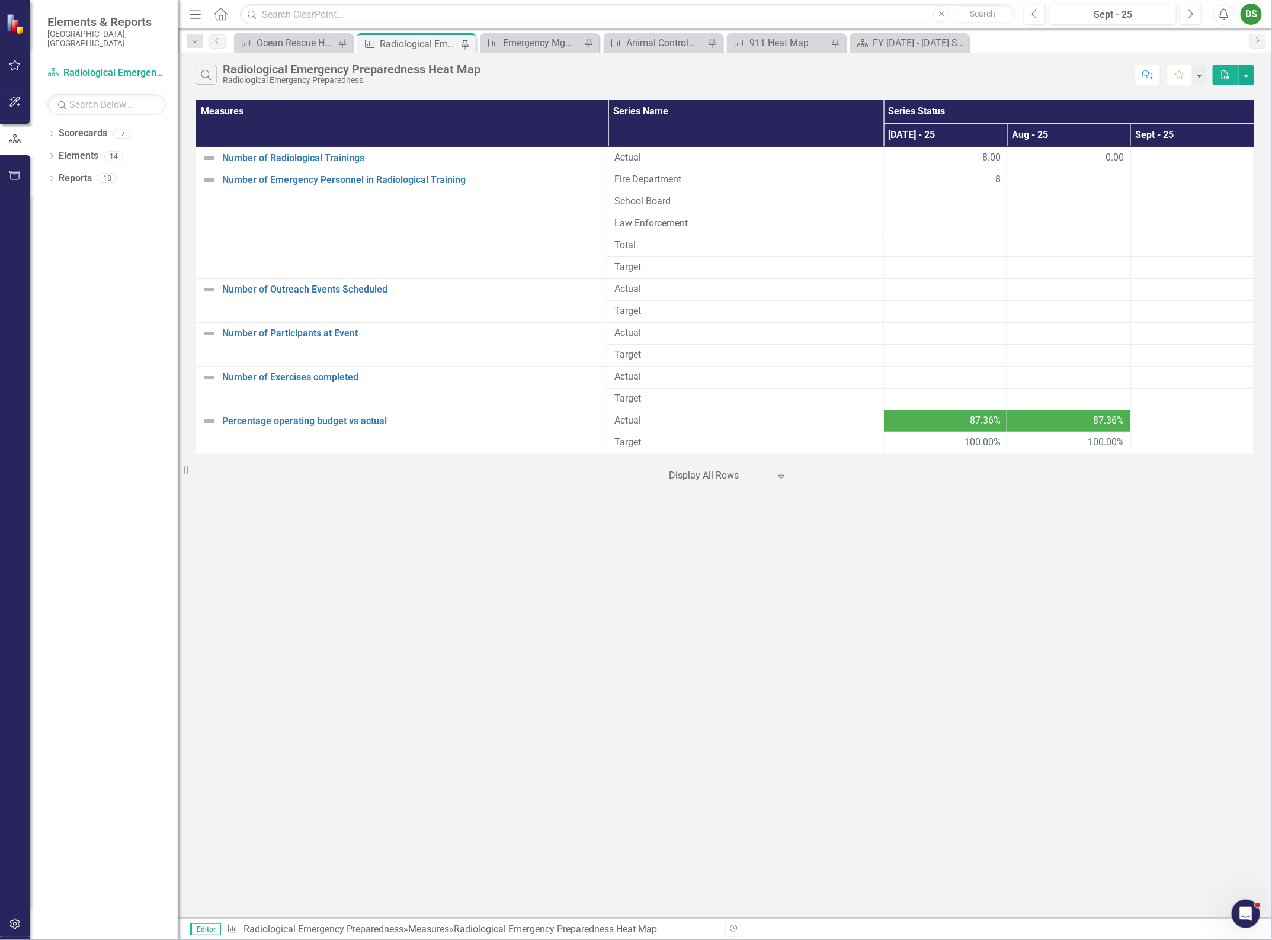
click at [415, 519] on div "Search Radiological Emergency Preparedness Heat Map Radiological Emergency Prep…" at bounding box center [725, 485] width 1094 height 865
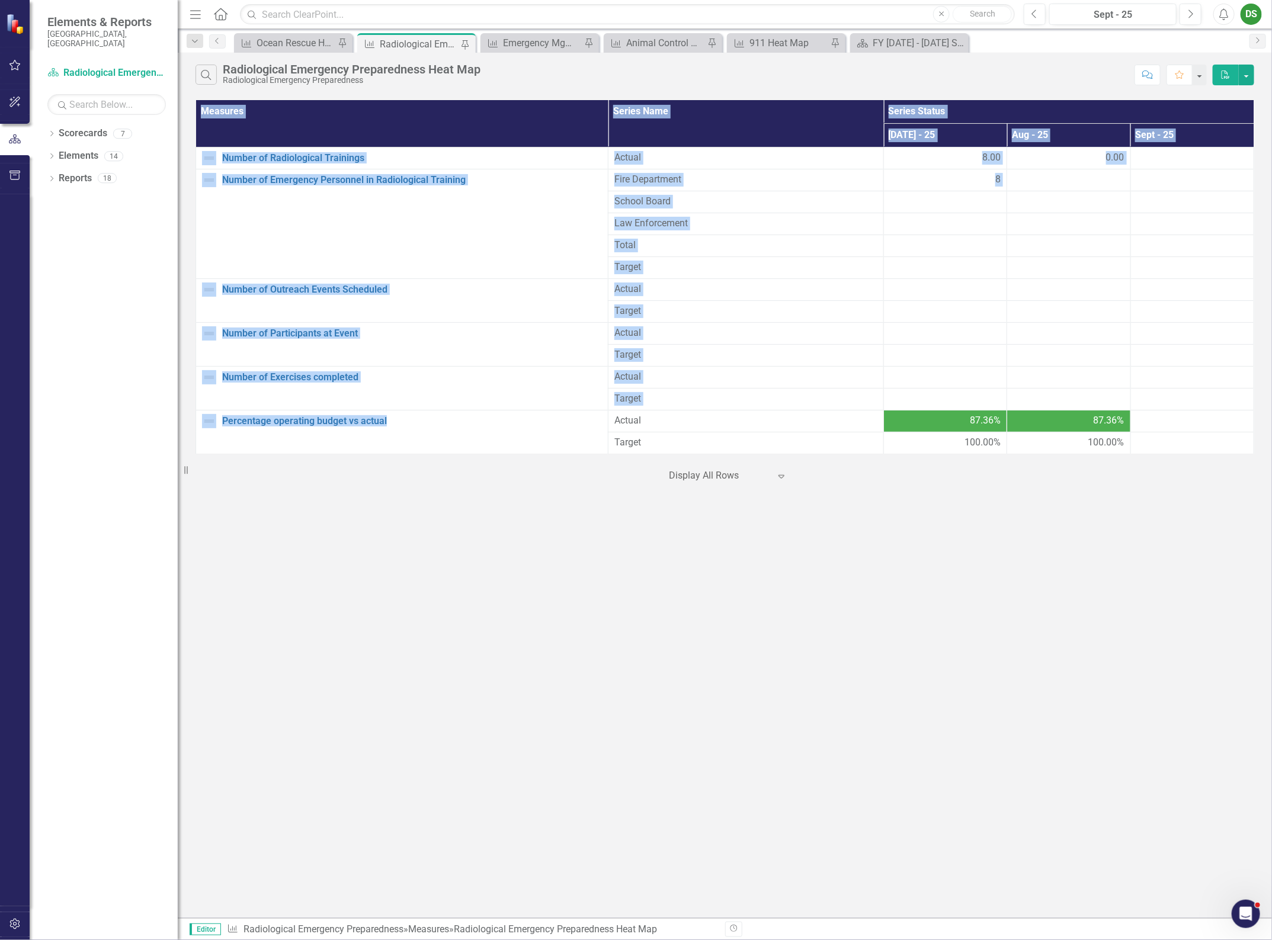
drag, startPoint x: 410, startPoint y: 445, endPoint x: 190, endPoint y: 151, distance: 367.5
click at [190, 151] on div "Measures Series Name Series Status Jul - 25 Aug - 25 Sept - 25 Number of Radiol…" at bounding box center [725, 291] width 1094 height 389
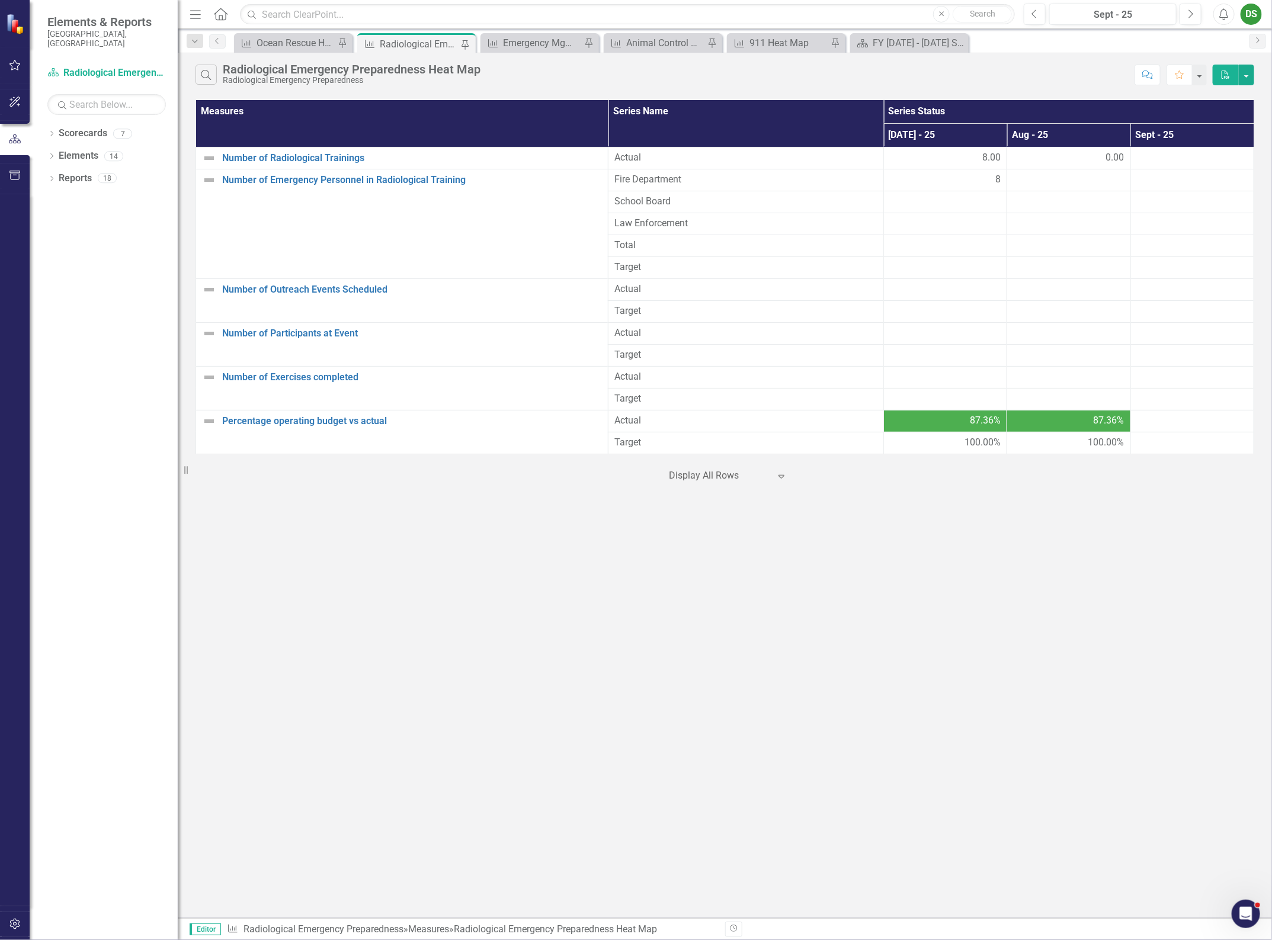
click at [354, 600] on div "Search Radiological Emergency Preparedness Heat Map Radiological Emergency Prep…" at bounding box center [725, 485] width 1094 height 865
click at [406, 158] on link "Number of Radiological Trainings" at bounding box center [412, 158] width 380 height 11
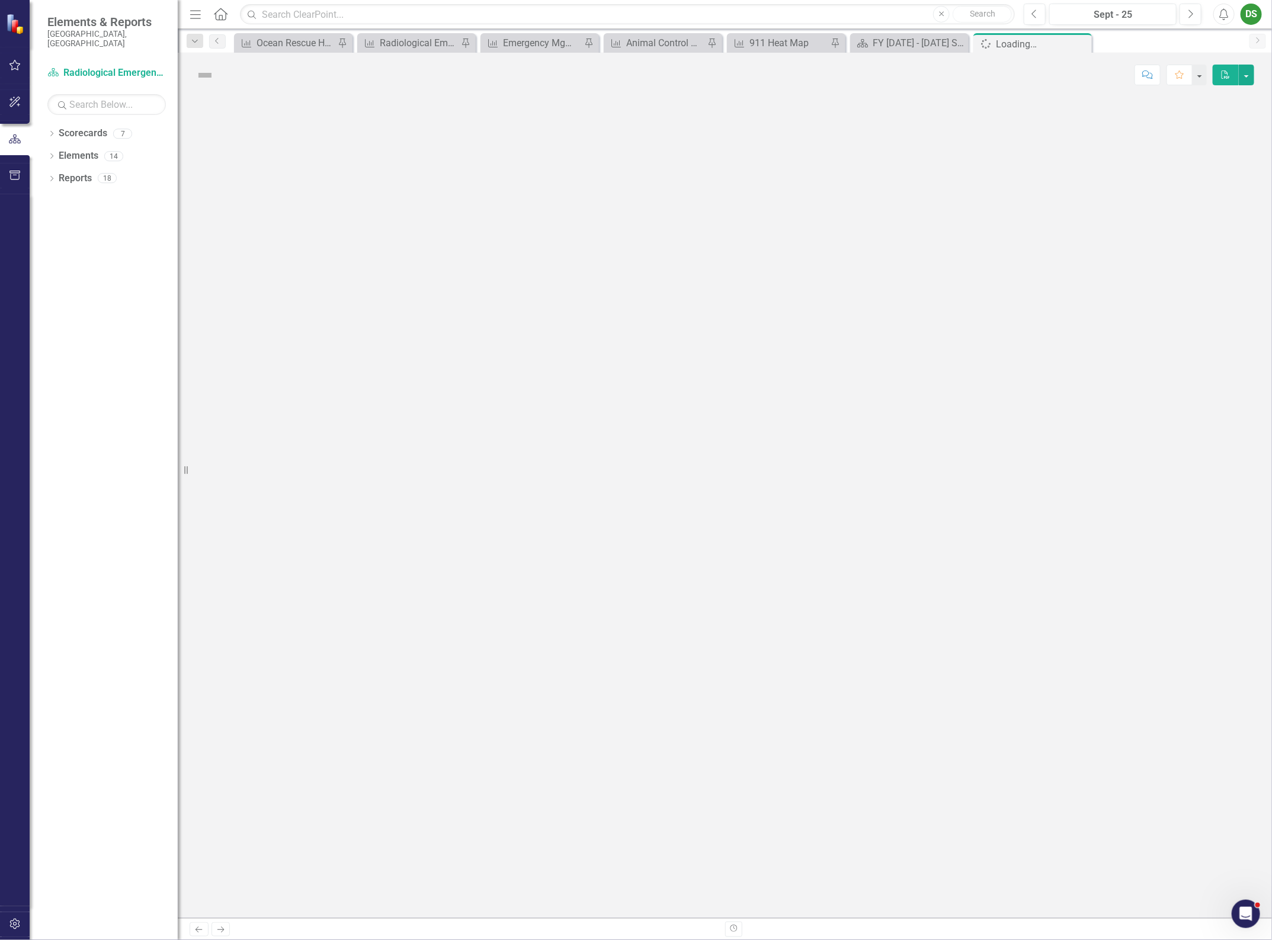
click at [406, 158] on div at bounding box center [725, 507] width 1094 height 821
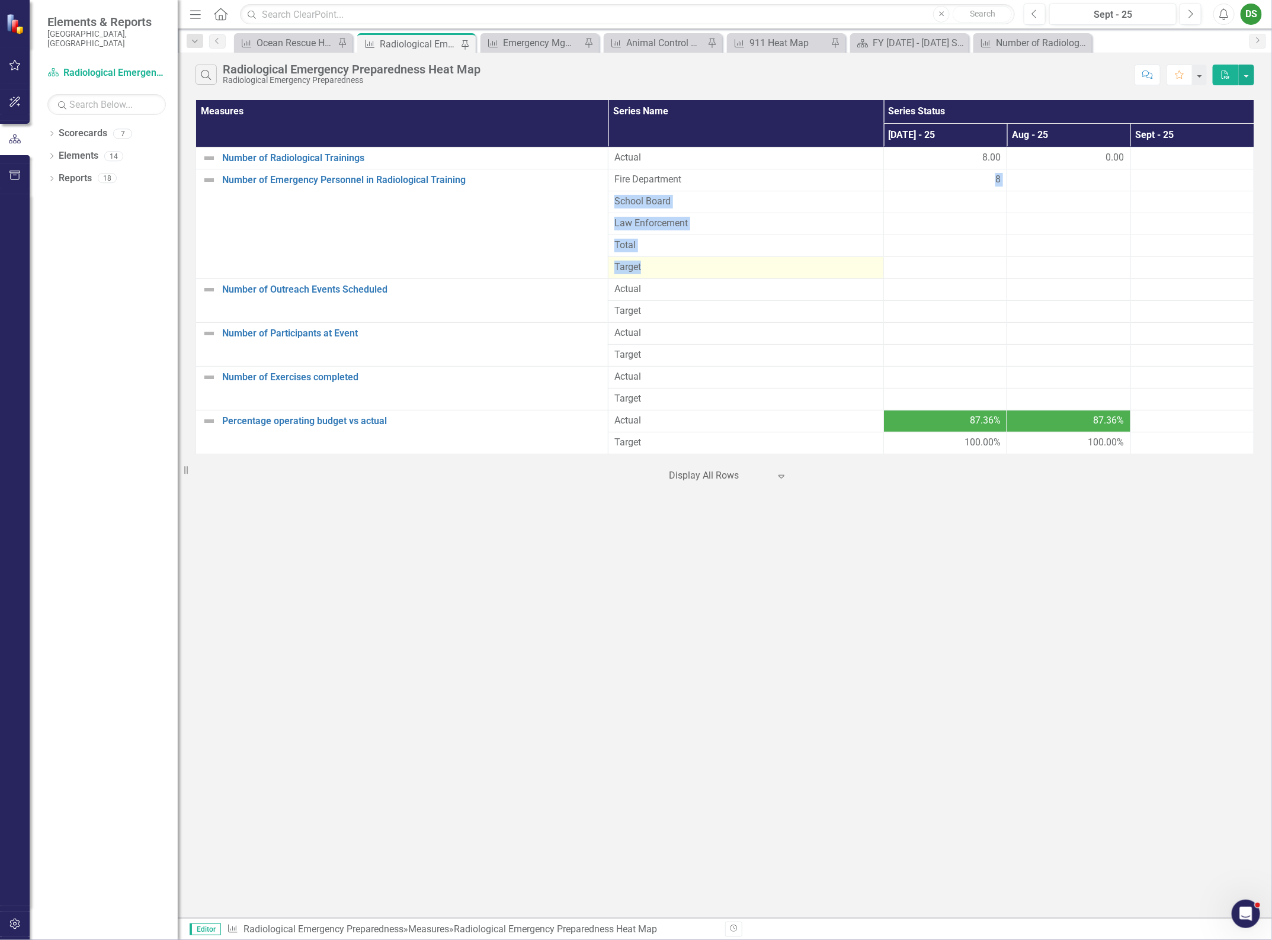
drag, startPoint x: 730, startPoint y: 181, endPoint x: 738, endPoint y: 268, distance: 86.9
click at [738, 268] on tbody "Number of Radiological Trainings Edit Edit Measure Link Open Element Actual 8.0…" at bounding box center [725, 300] width 1058 height 307
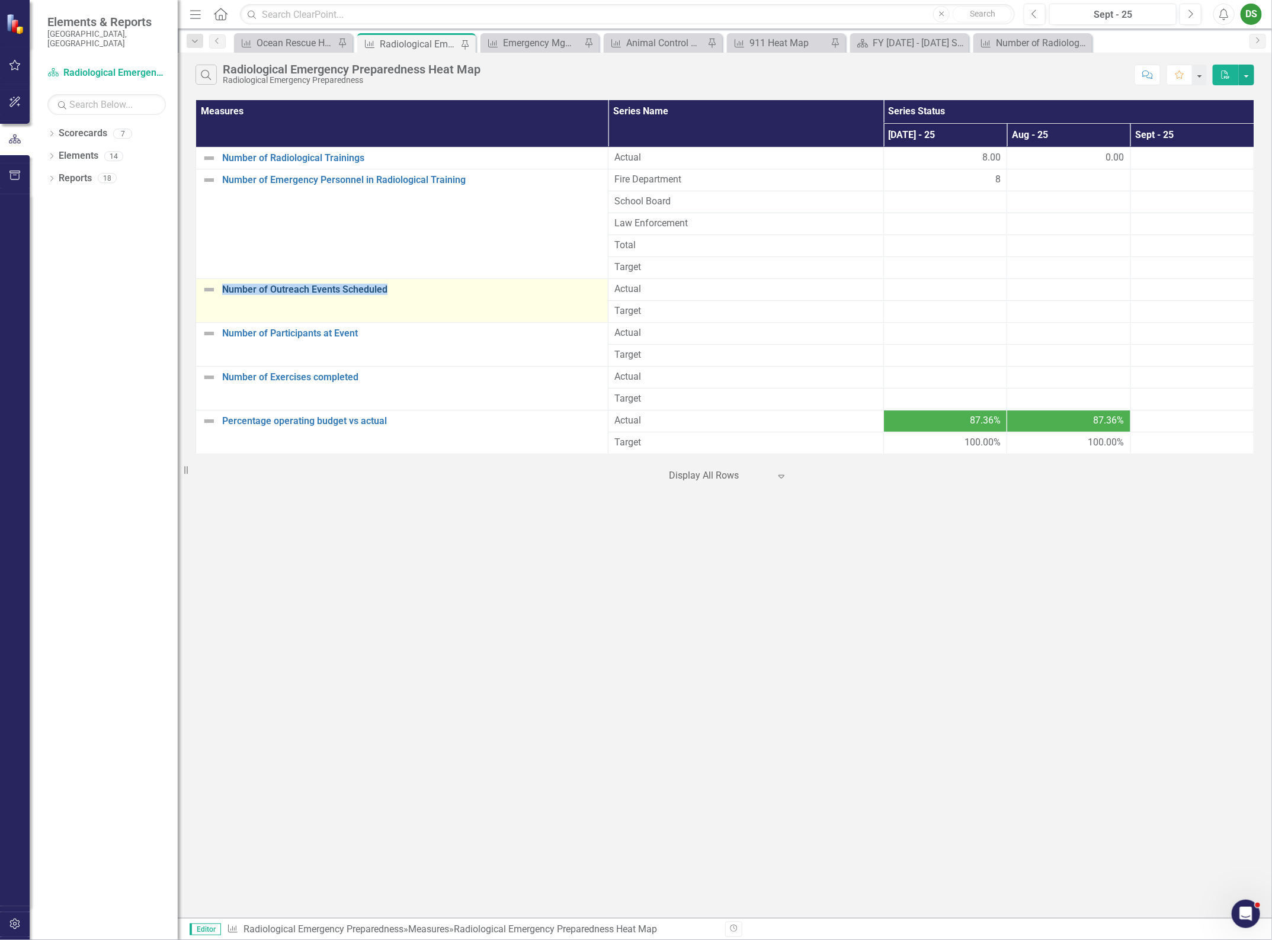
drag, startPoint x: 462, startPoint y: 297, endPoint x: 223, endPoint y: 291, distance: 238.7
click at [223, 291] on div "Number of Outreach Events Scheduled" at bounding box center [402, 290] width 400 height 14
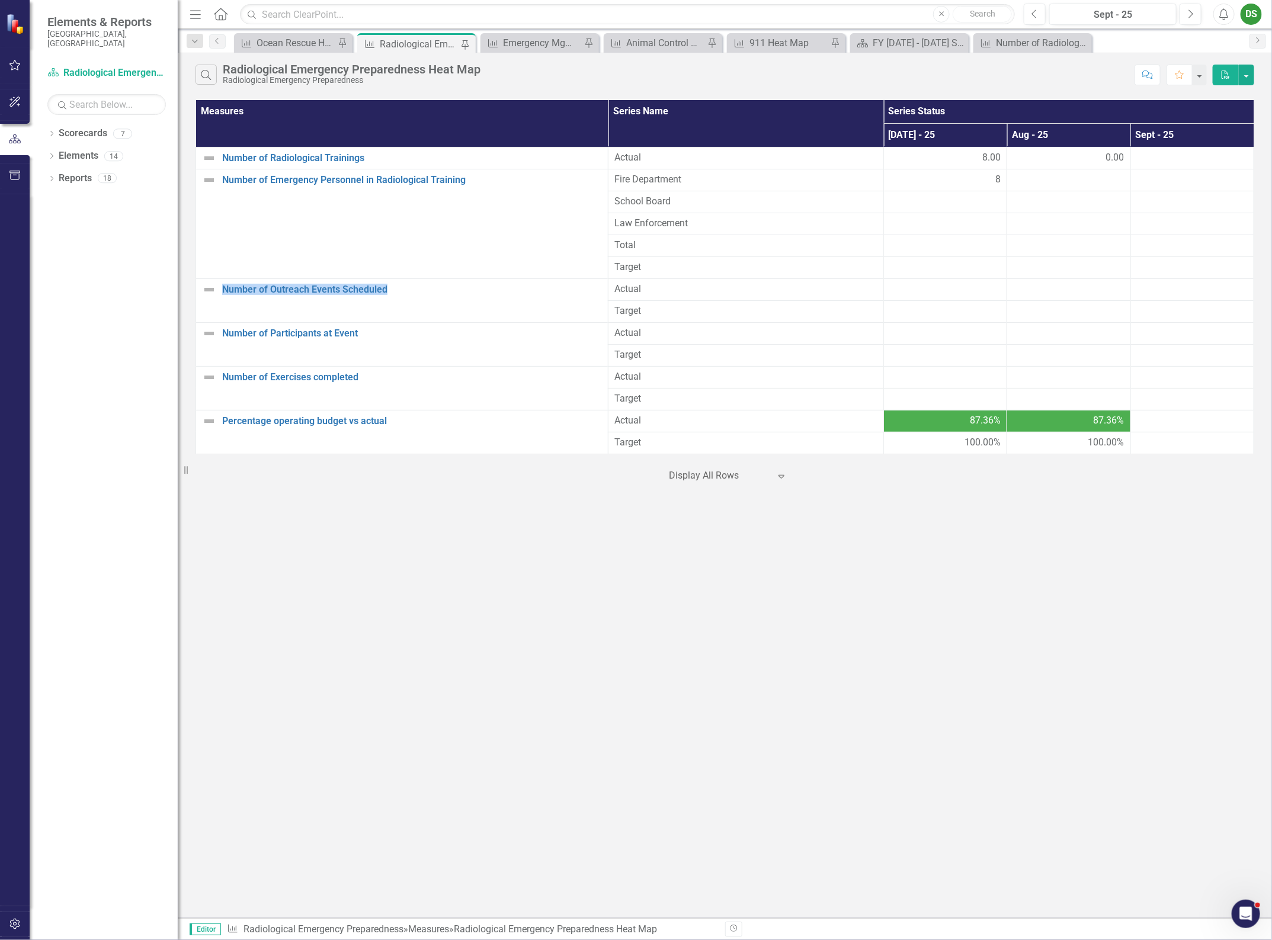
copy link "Number of Outreach Events Scheduled"
drag, startPoint x: 614, startPoint y: 288, endPoint x: 665, endPoint y: 319, distance: 58.7
click at [665, 319] on tbody "Number of Radiological Trainings Edit Edit Measure Link Open Element Actual 8.0…" at bounding box center [725, 300] width 1058 height 307
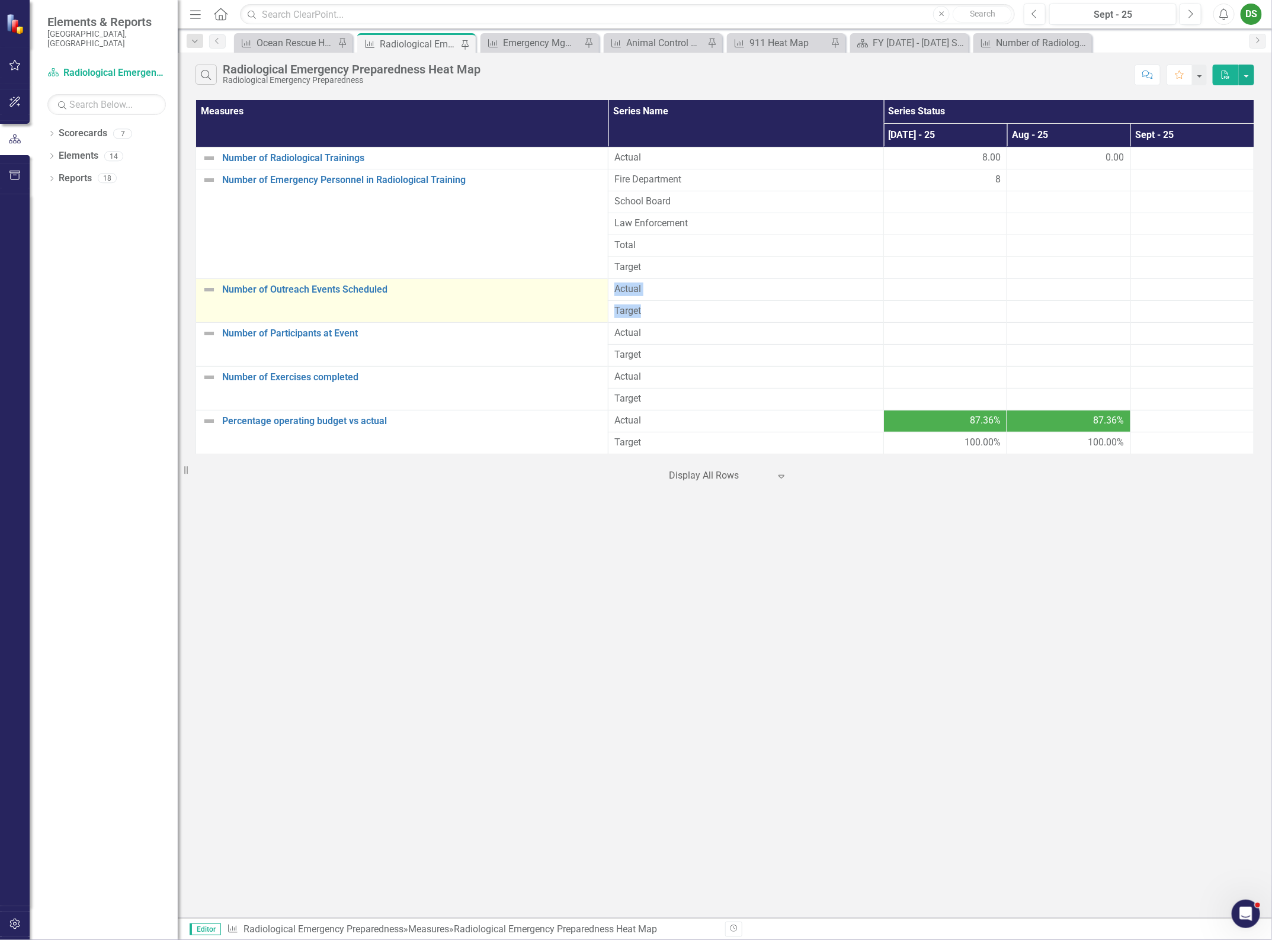
copy tbody "Actual Target"
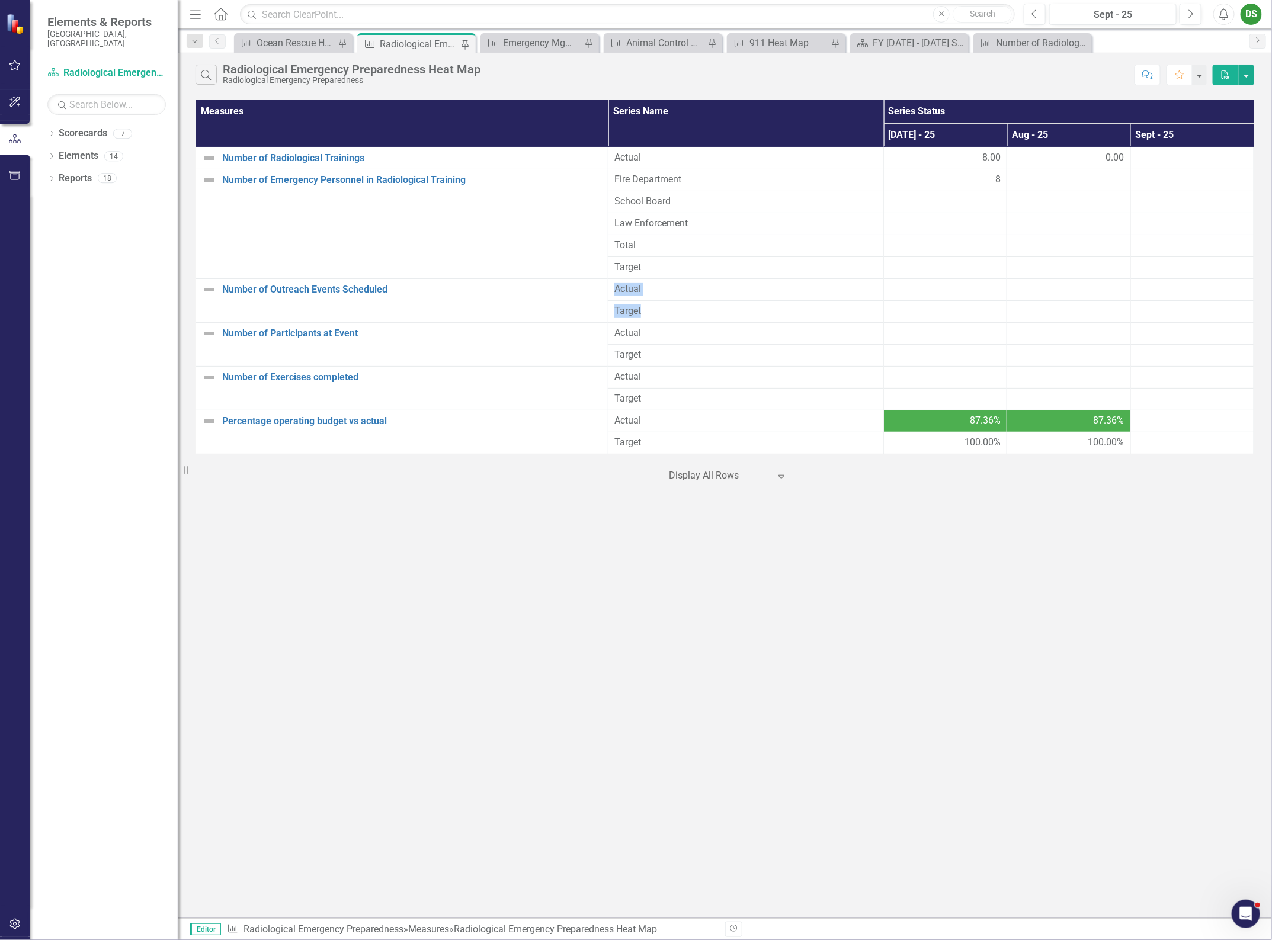
click at [601, 580] on div "Search Radiological Emergency Preparedness Heat Map Radiological Emergency Prep…" at bounding box center [725, 485] width 1094 height 865
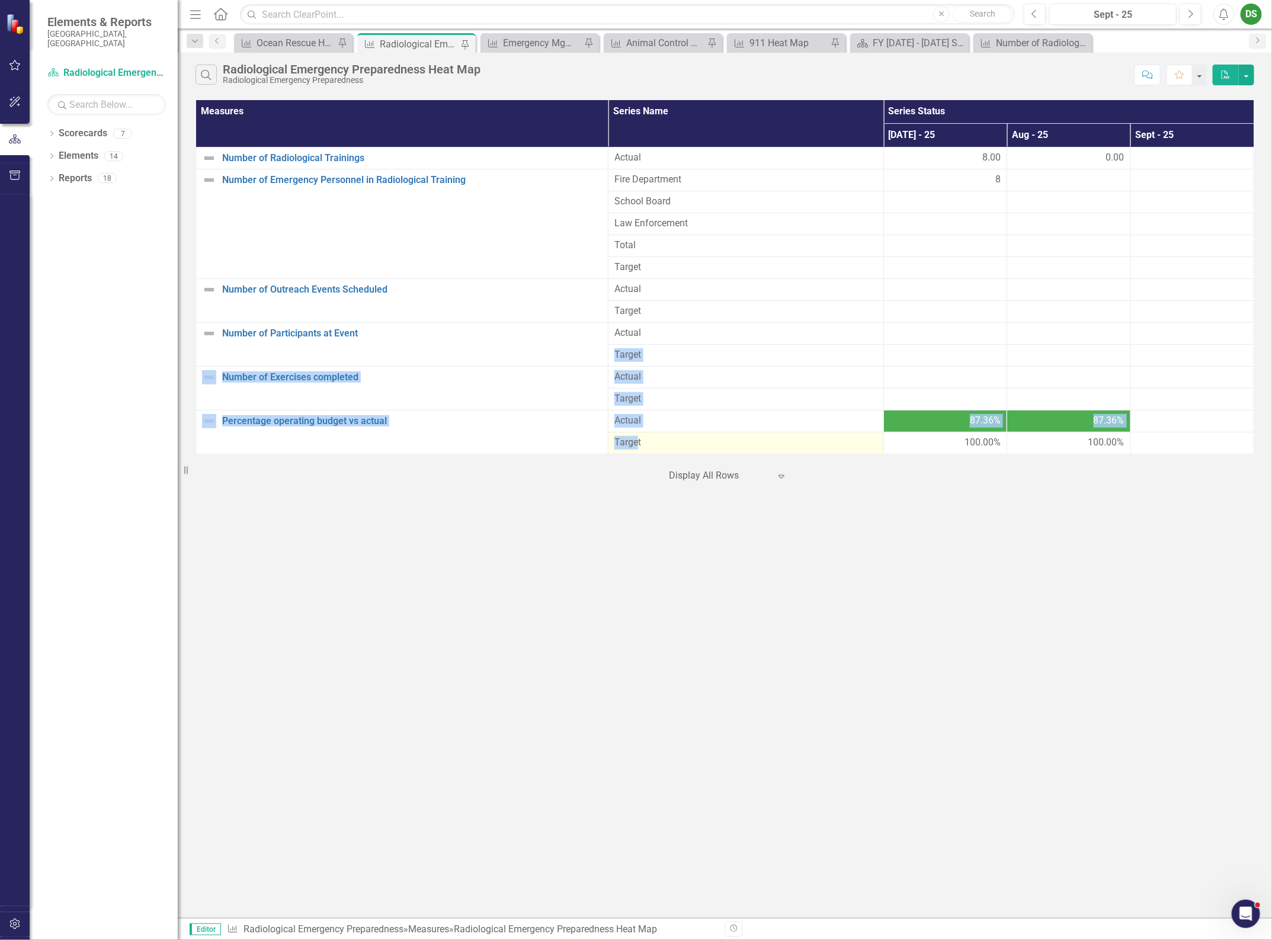
drag, startPoint x: 676, startPoint y: 335, endPoint x: 619, endPoint y: 441, distance: 121.1
click at [635, 437] on tbody "Number of Radiological Trainings Edit Edit Measure Link Open Element Actual 8.0…" at bounding box center [725, 300] width 1058 height 307
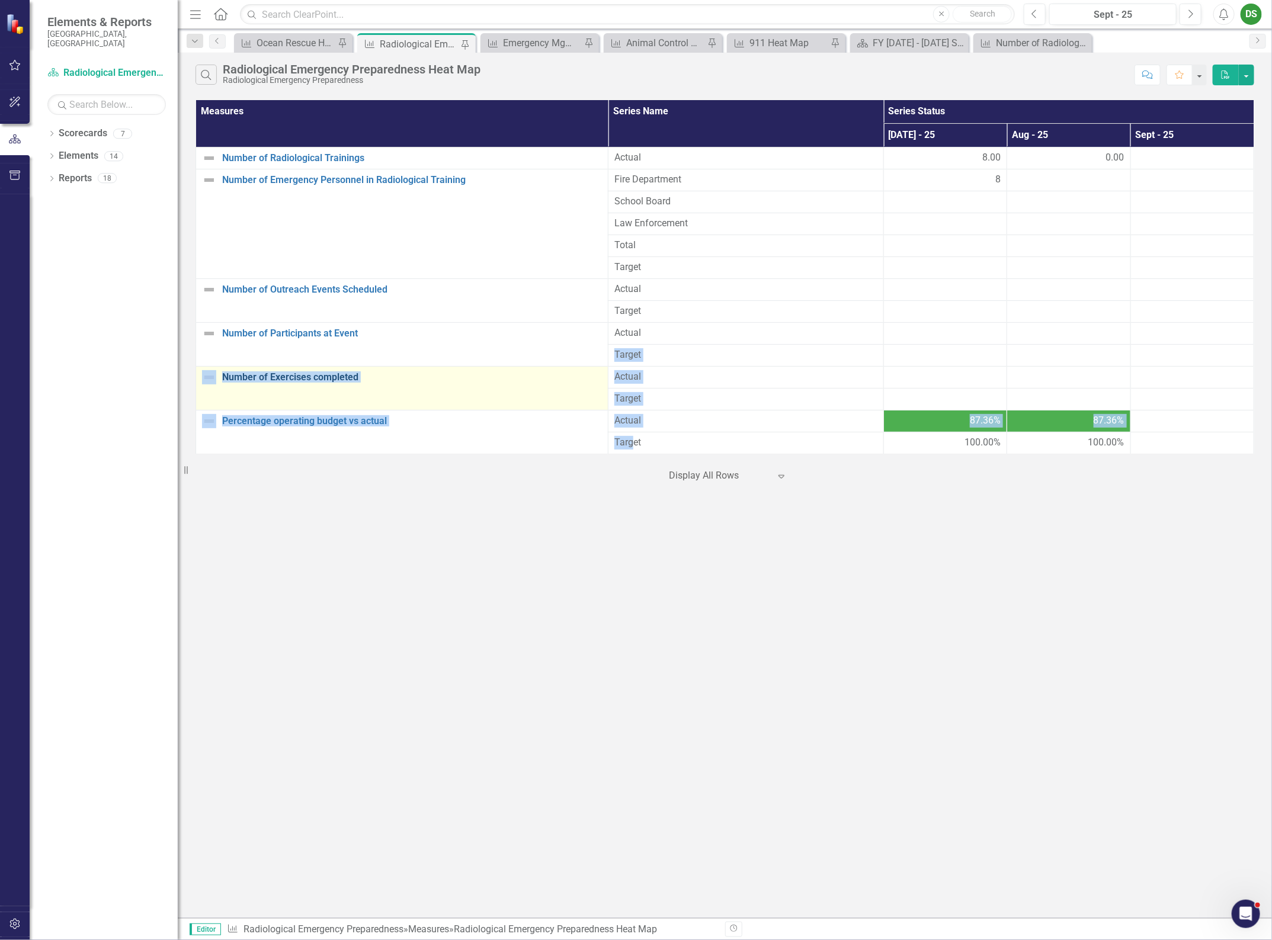
click at [415, 383] on link "Number of Exercises completed" at bounding box center [412, 377] width 380 height 11
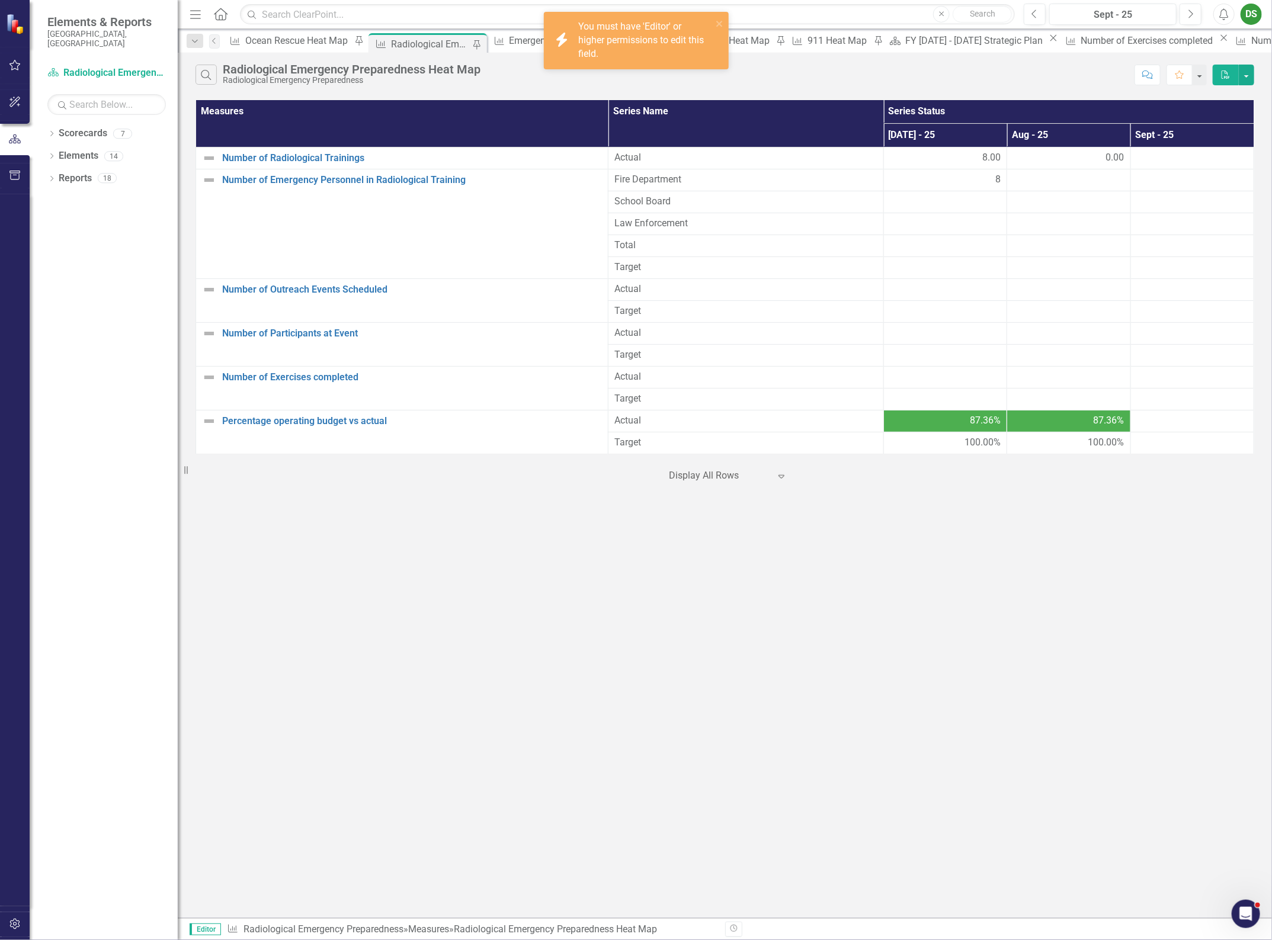
click at [527, 590] on div "Search Radiological Emergency Preparedness Heat Map Radiological Emergency Prep…" at bounding box center [725, 485] width 1094 height 865
click at [463, 541] on div "Search Radiological Emergency Preparedness Heat Map Radiological Emergency Prep…" at bounding box center [725, 485] width 1094 height 865
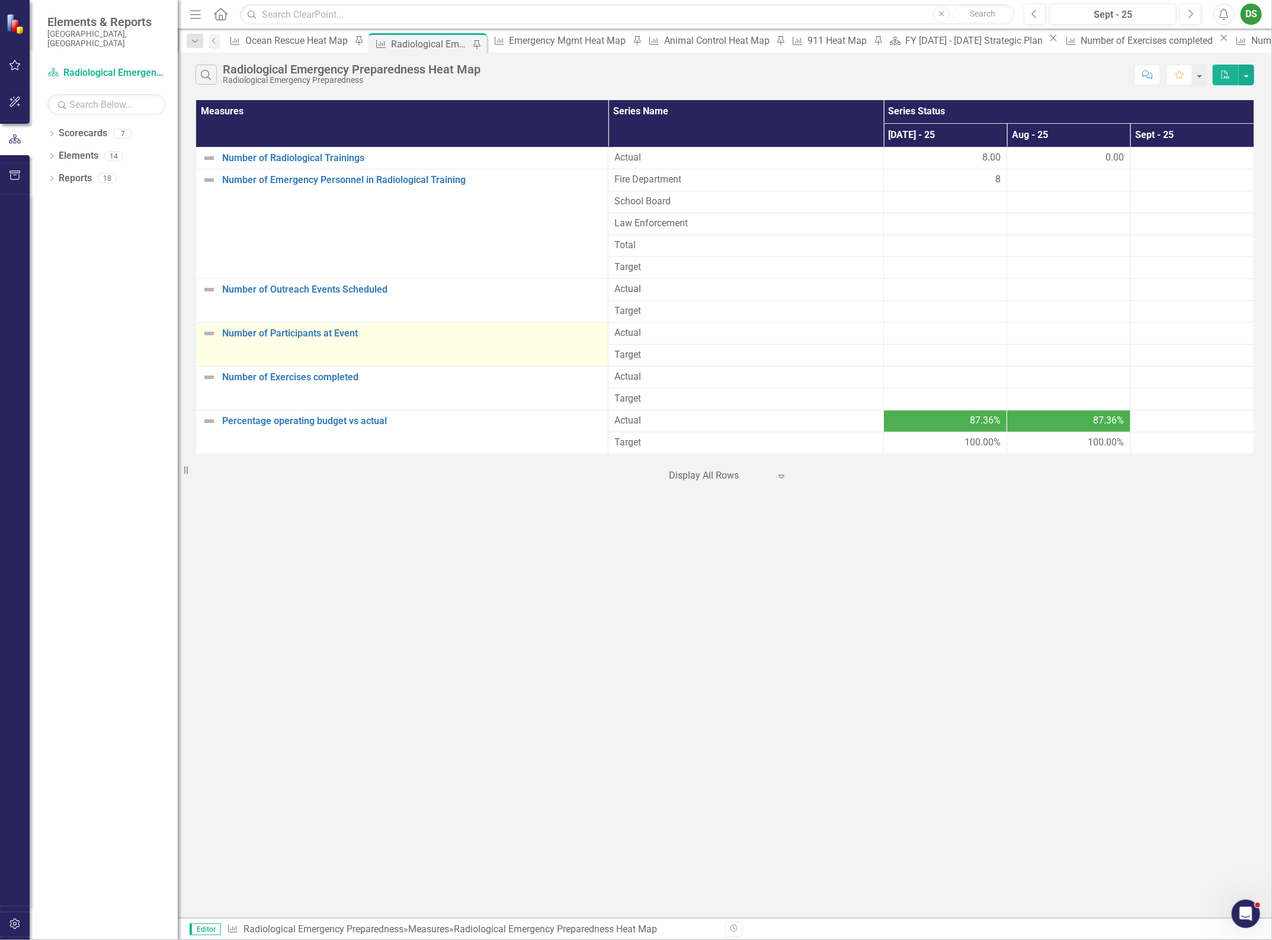
click at [395, 352] on td "Number of Participants at Event Edit Edit Measure Link Open Element" at bounding box center [402, 344] width 412 height 44
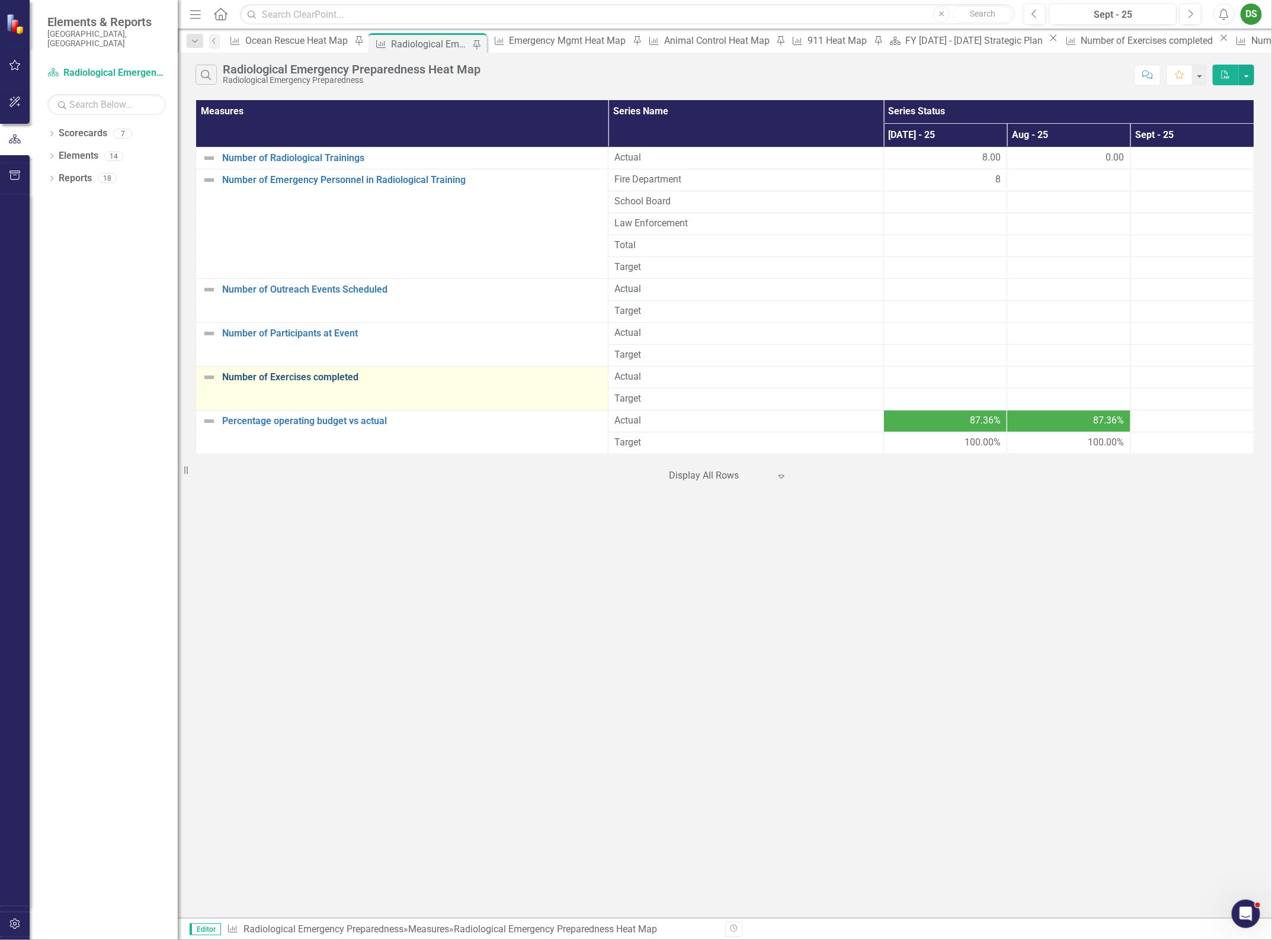
click at [402, 383] on link "Number of Exercises completed" at bounding box center [412, 377] width 380 height 11
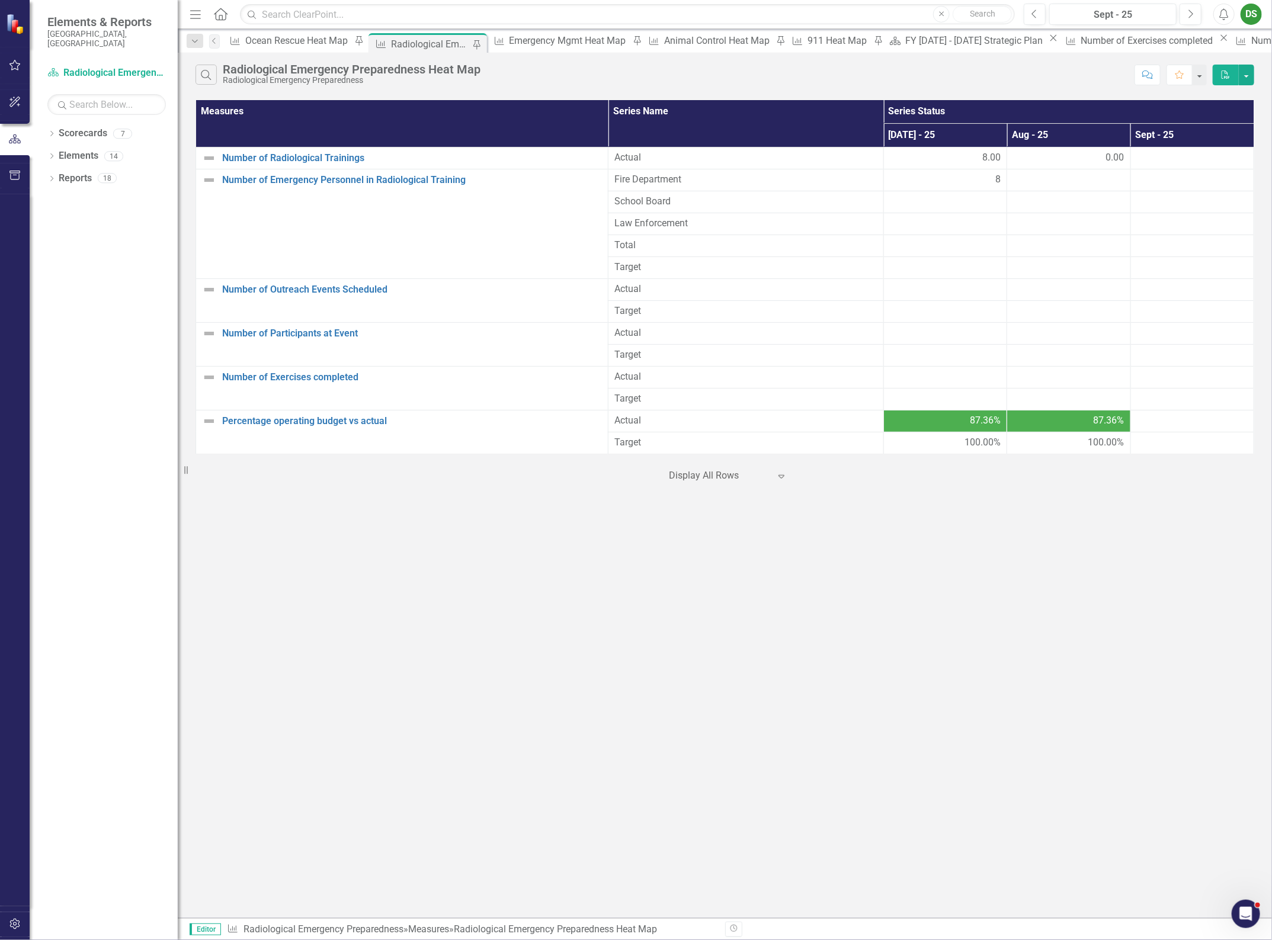
click at [338, 611] on div "Search Radiological Emergency Preparedness Heat Map Radiological Emergency Prep…" at bounding box center [725, 485] width 1094 height 865
click at [367, 635] on div "Search Radiological Emergency Preparedness Heat Map Radiological Emergency Prep…" at bounding box center [725, 485] width 1094 height 865
click at [316, 635] on div "Search Radiological Emergency Preparedness Heat Map Radiological Emergency Prep…" at bounding box center [725, 485] width 1094 height 865
click at [262, 43] on div "Ocean Rescue Heat Map" at bounding box center [298, 40] width 106 height 15
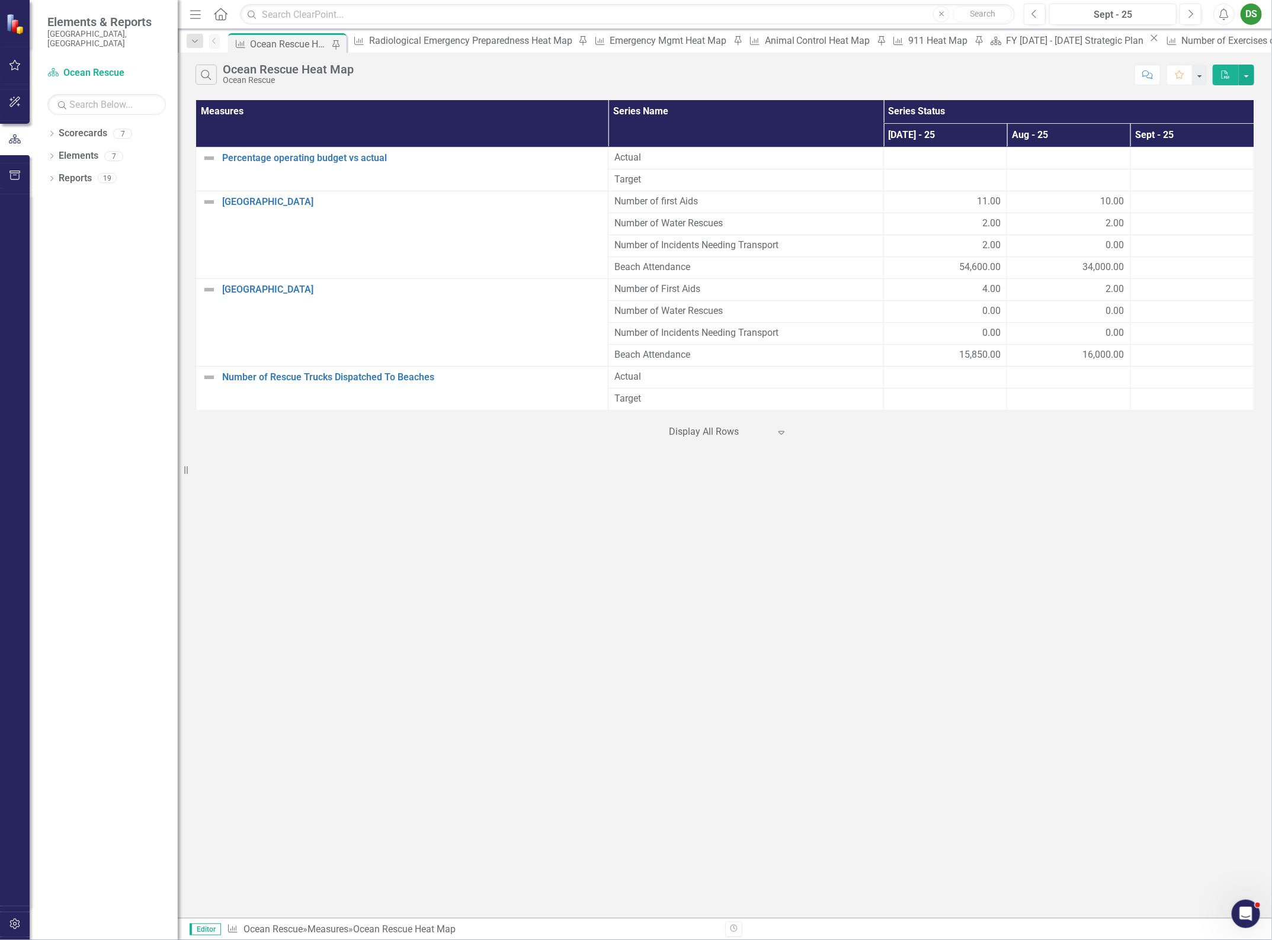
click at [407, 677] on div "Search Ocean Rescue Heat Map Ocean Rescue Comment Favorite PDF Measures Series …" at bounding box center [725, 485] width 1094 height 865
click at [620, 540] on div "Search Ocean Rescue Heat Map Ocean Rescue Comment Favorite PDF Measures Series …" at bounding box center [725, 485] width 1094 height 865
drag, startPoint x: 406, startPoint y: 38, endPoint x: 523, endPoint y: 31, distance: 117.5
click at [407, 38] on div "Radiological Emergency Preparedness Heat Map" at bounding box center [472, 40] width 206 height 15
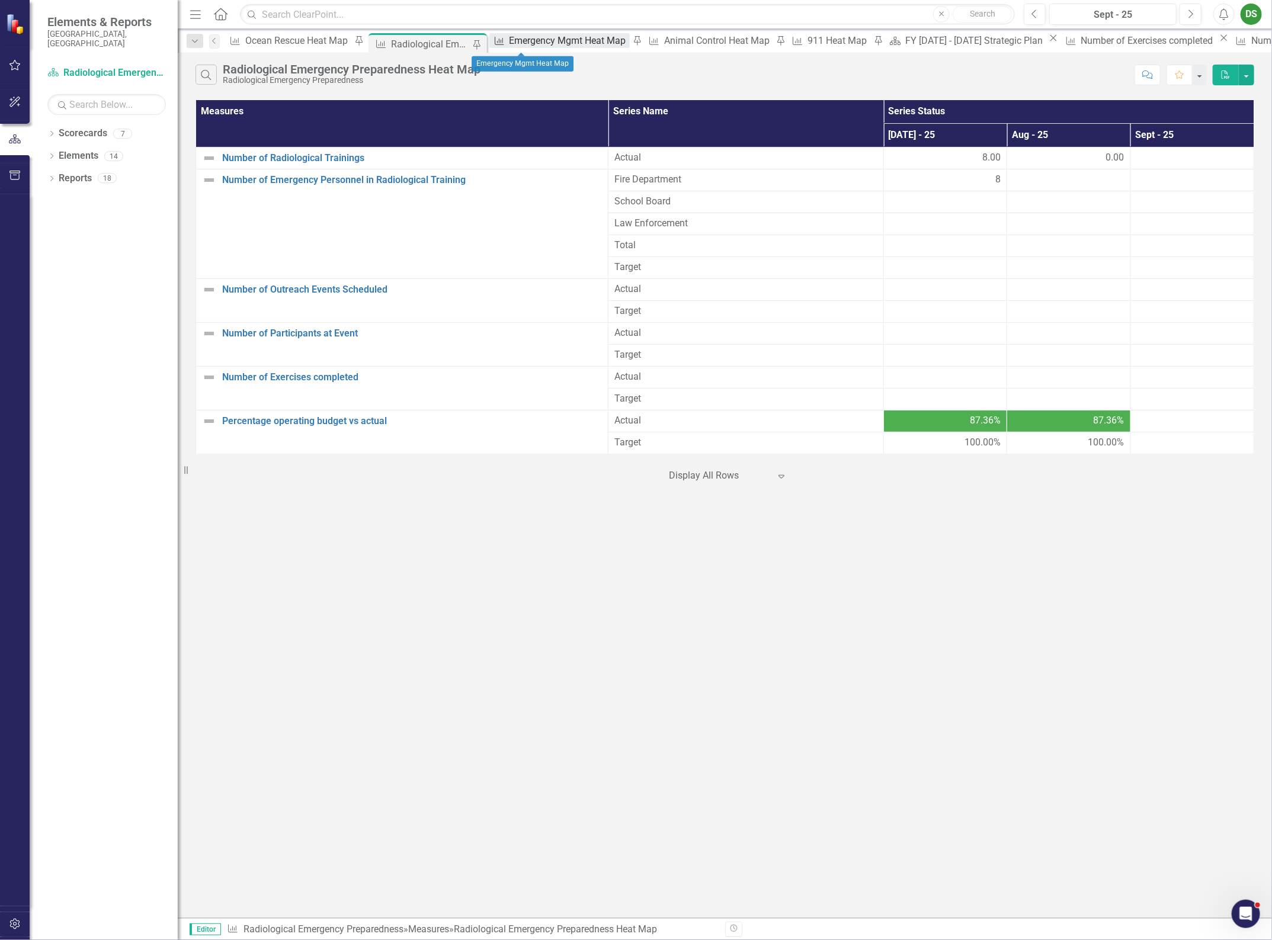
click at [525, 40] on div "Emergency Mgmt Heat Map" at bounding box center [569, 40] width 120 height 15
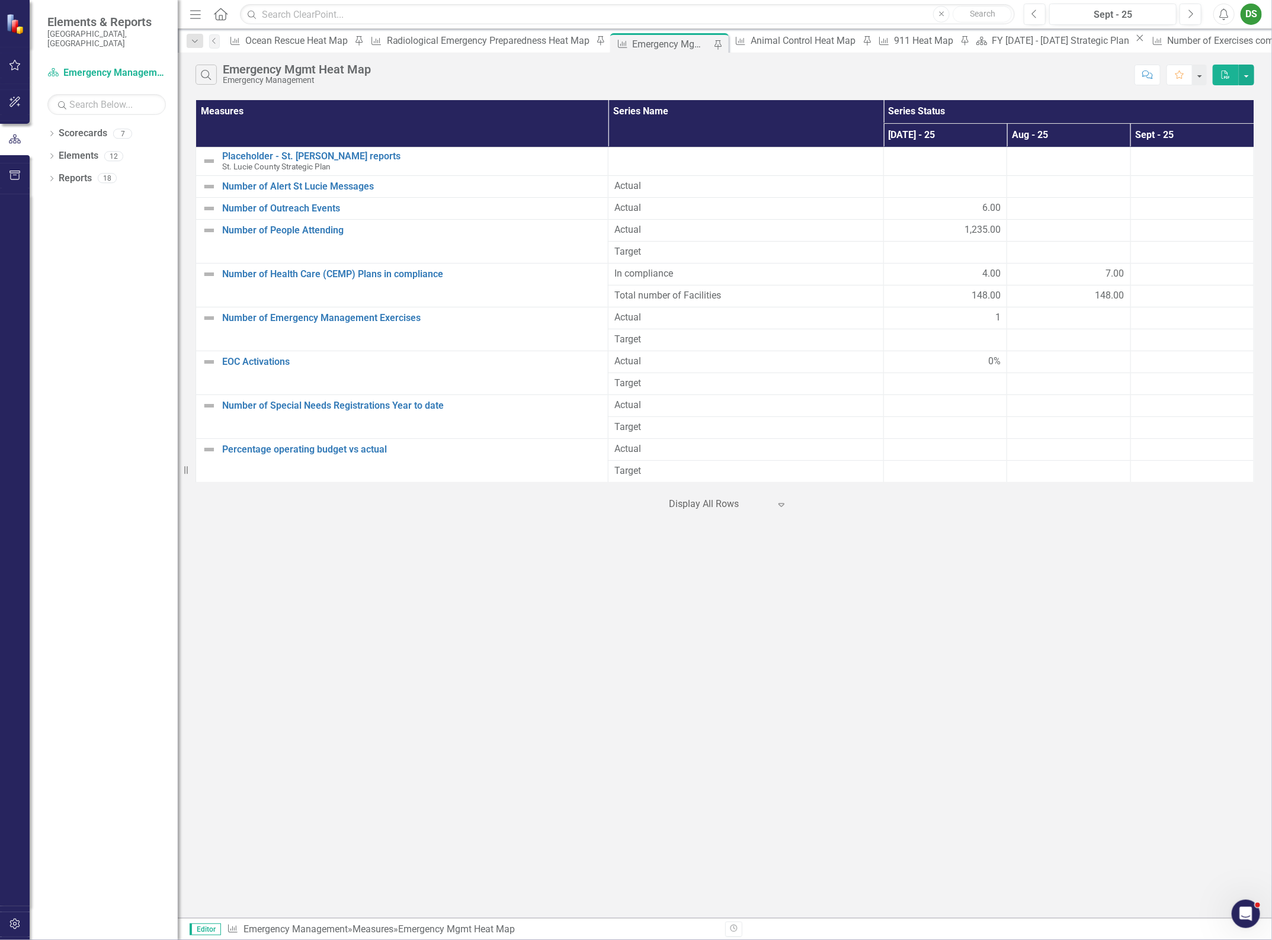
click at [756, 847] on div "Search Emergency Mgmt Heat Map Emergency Management Comment Favorite PDF Measur…" at bounding box center [725, 485] width 1094 height 865
click at [273, 188] on link "Number of Alert St Lucie Messages" at bounding box center [412, 186] width 380 height 11
click at [960, 184] on tbody "Placeholder - St. Lucie reports St. Lucie County Strategic Plan Edit Edit Measu…" at bounding box center [725, 314] width 1058 height 335
click at [387, 39] on div "Radiological Emergency Preparedness Heat Map" at bounding box center [490, 40] width 206 height 15
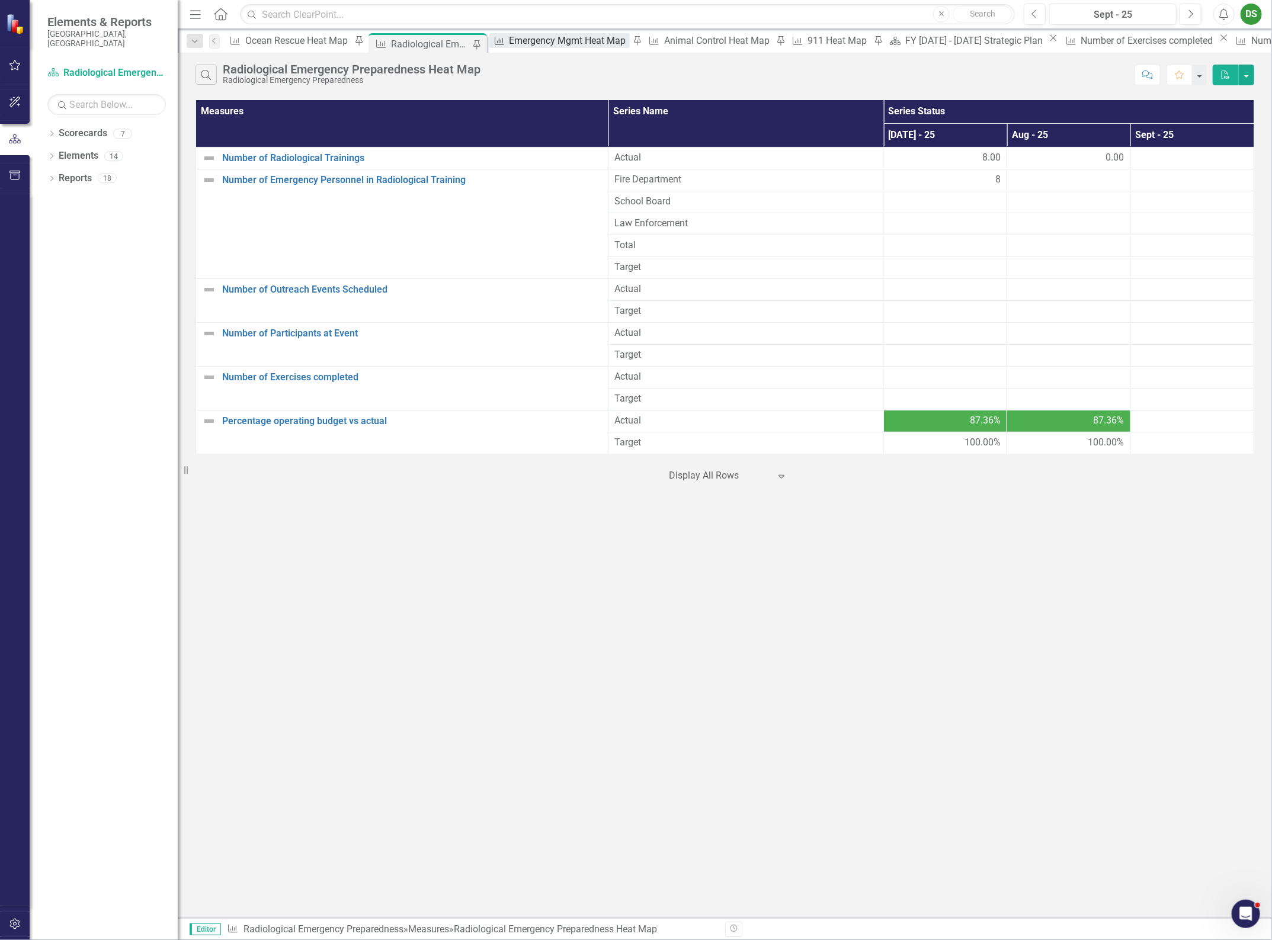
click at [509, 46] on div "Emergency Mgmt Heat Map" at bounding box center [569, 40] width 120 height 15
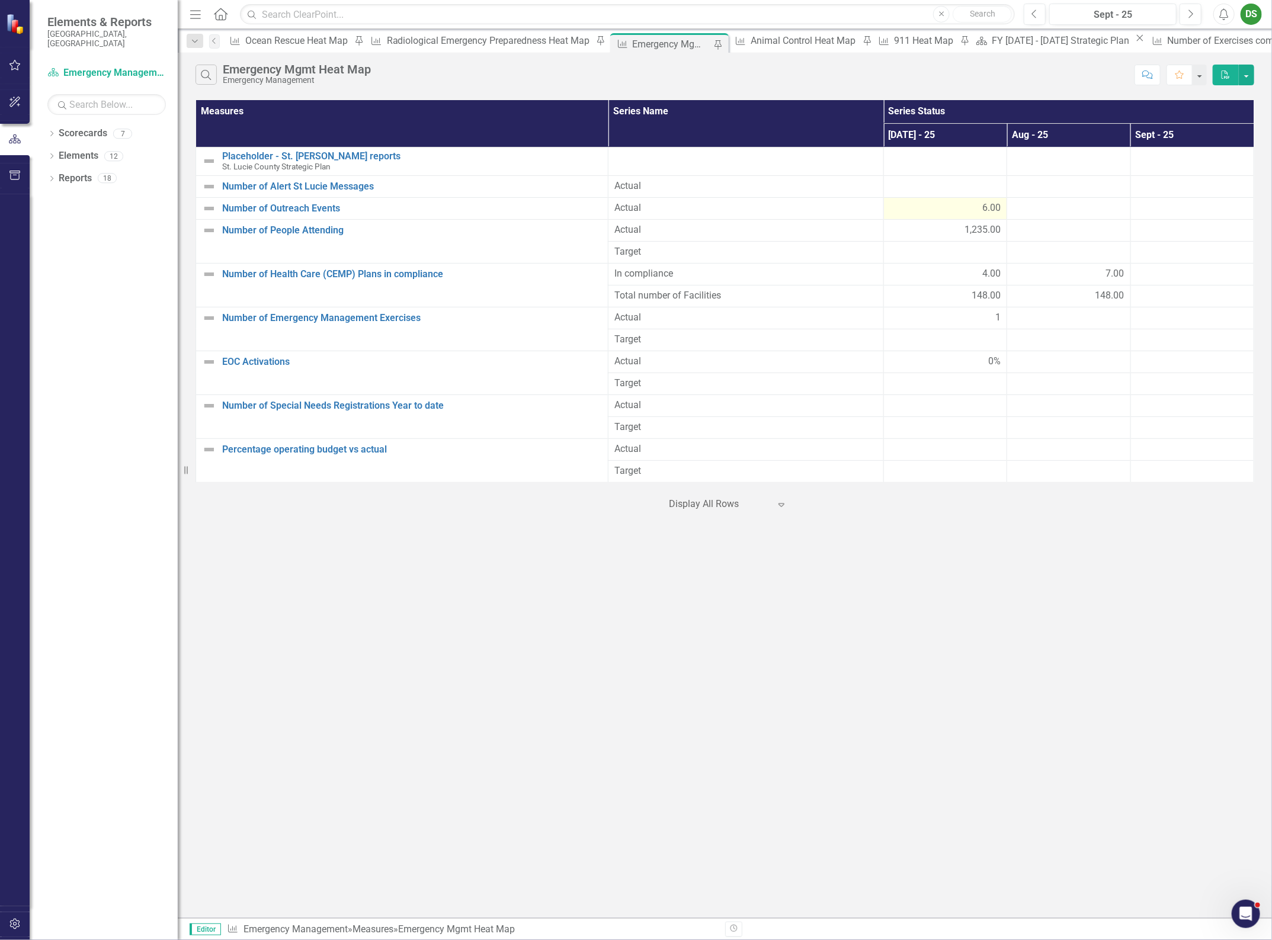
click at [946, 209] on div "6.00" at bounding box center [945, 208] width 111 height 14
click at [698, 216] on div "Actual" at bounding box center [745, 208] width 263 height 14
click at [709, 507] on div at bounding box center [719, 504] width 101 height 16
click at [650, 679] on div "Search Emergency Mgmt Heat Map Emergency Management Comment Favorite PDF Measur…" at bounding box center [725, 485] width 1094 height 865
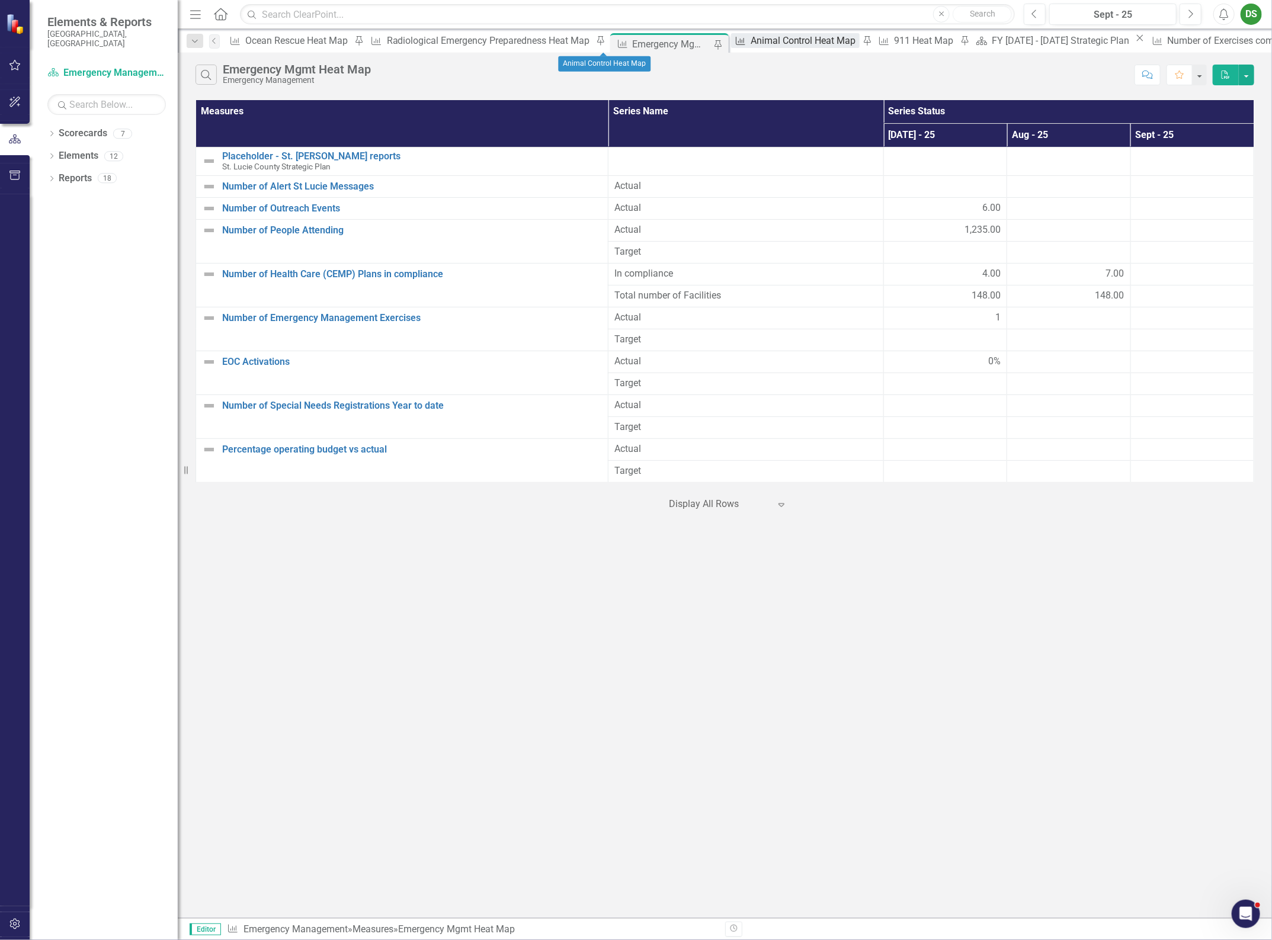
click at [750, 43] on div "Animal Control Heat Map" at bounding box center [804, 40] width 109 height 15
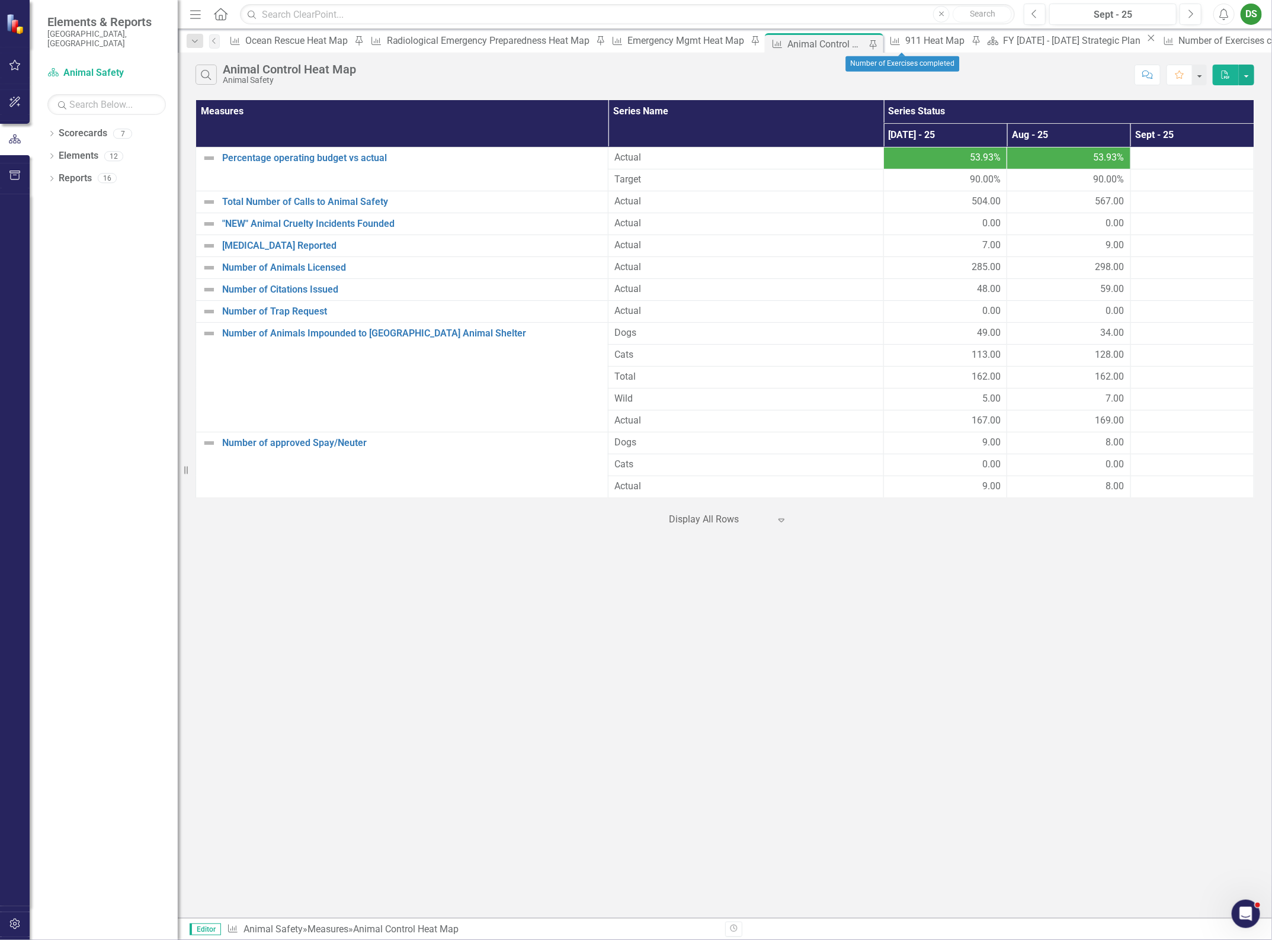
click at [627, 40] on div "Emergency Mgmt Heat Map" at bounding box center [687, 40] width 120 height 15
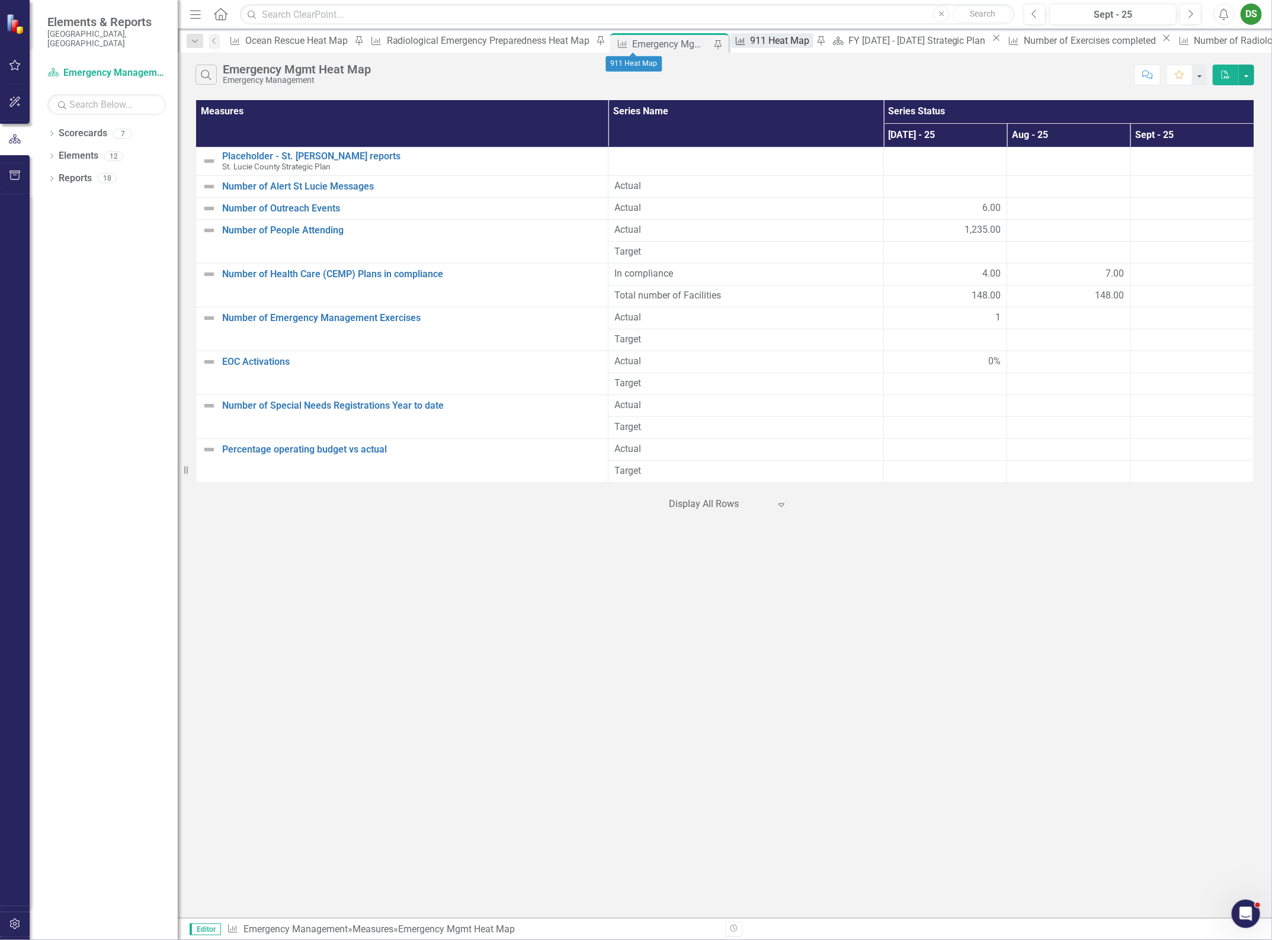
click at [750, 43] on div "911 Heat Map" at bounding box center [781, 40] width 63 height 15
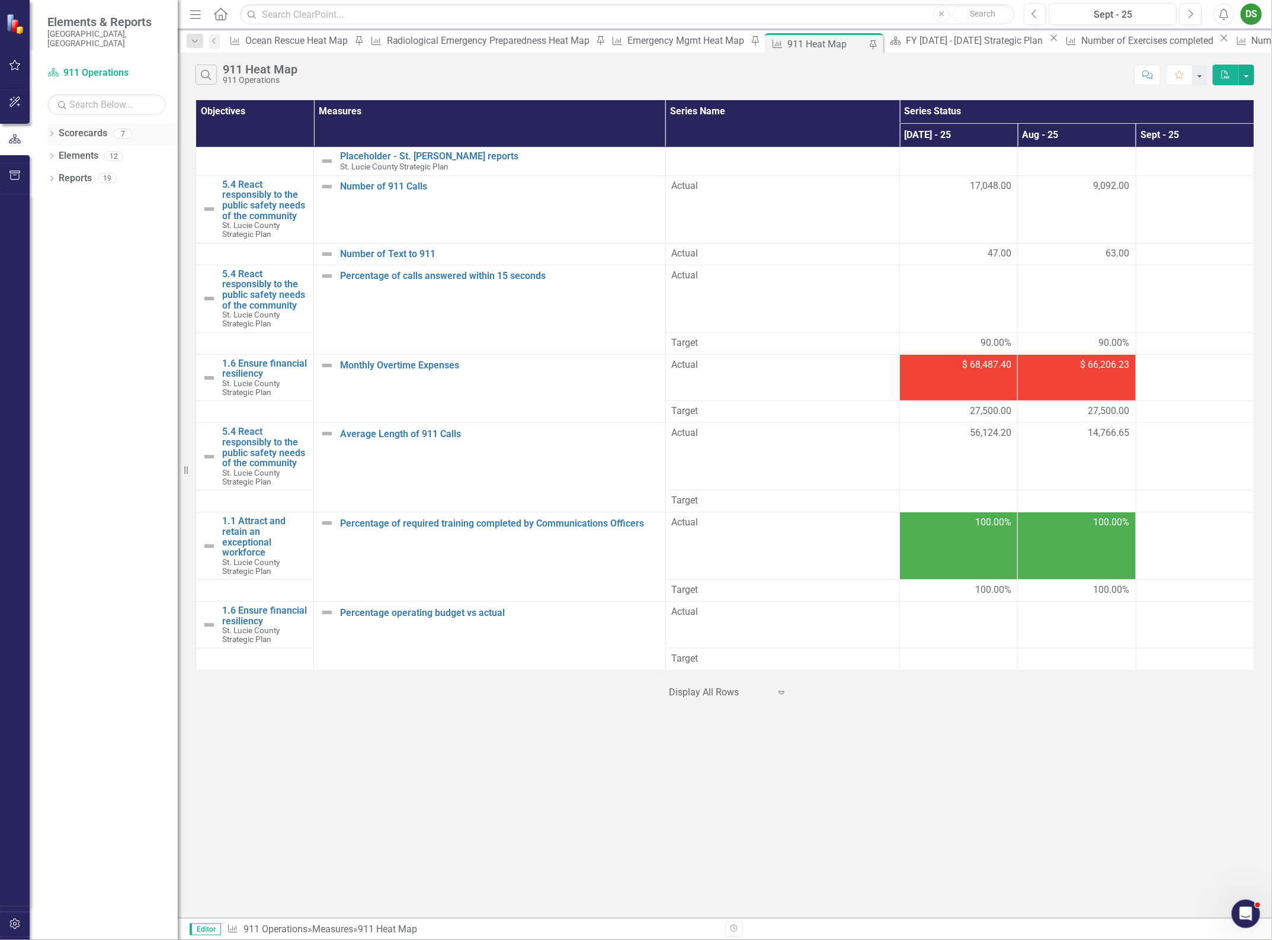
click at [57, 126] on div "Dropdown Scorecards 7" at bounding box center [112, 135] width 130 height 23
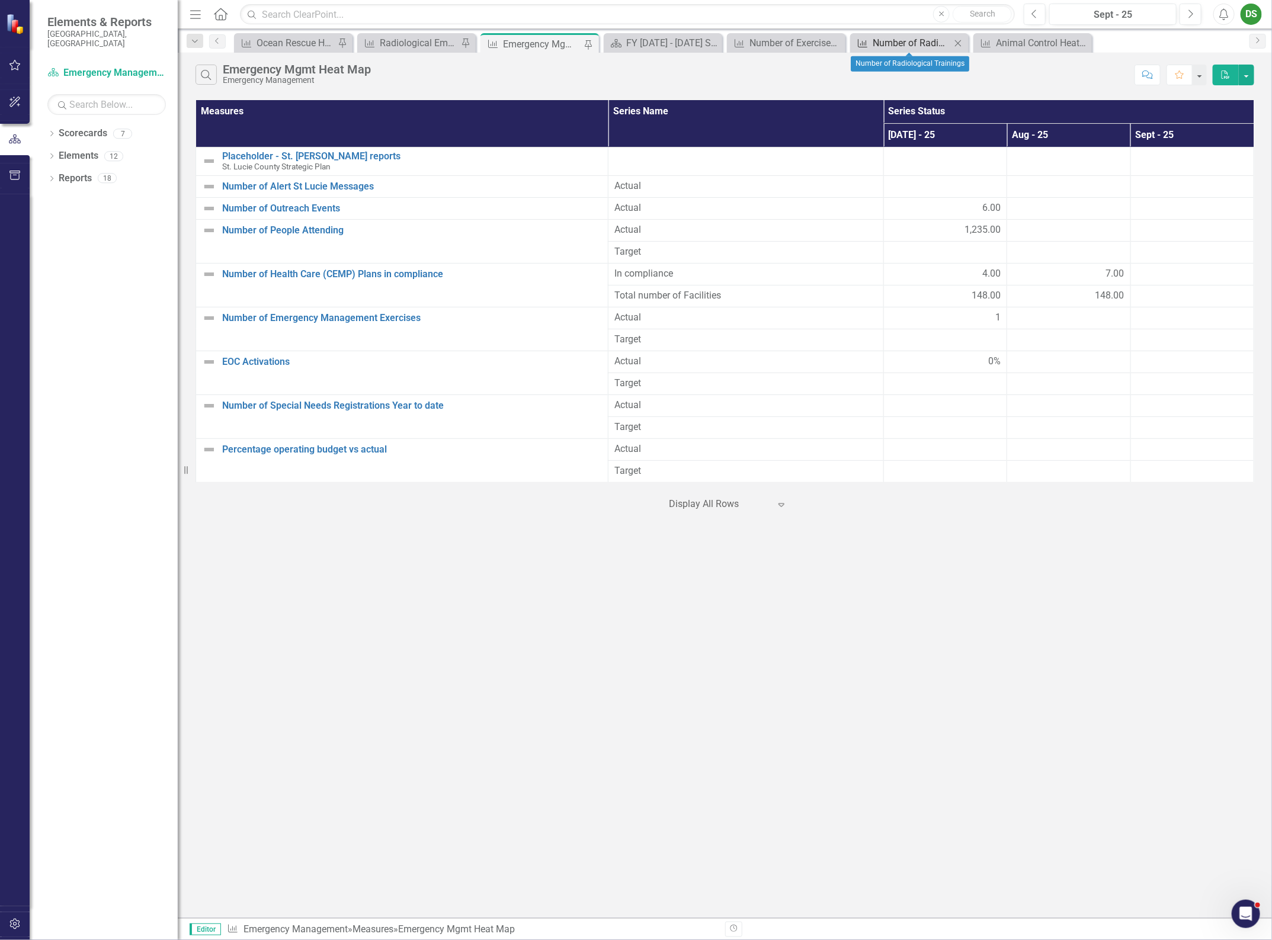
click at [908, 42] on div "Number of Radiological Trainings" at bounding box center [911, 43] width 78 height 15
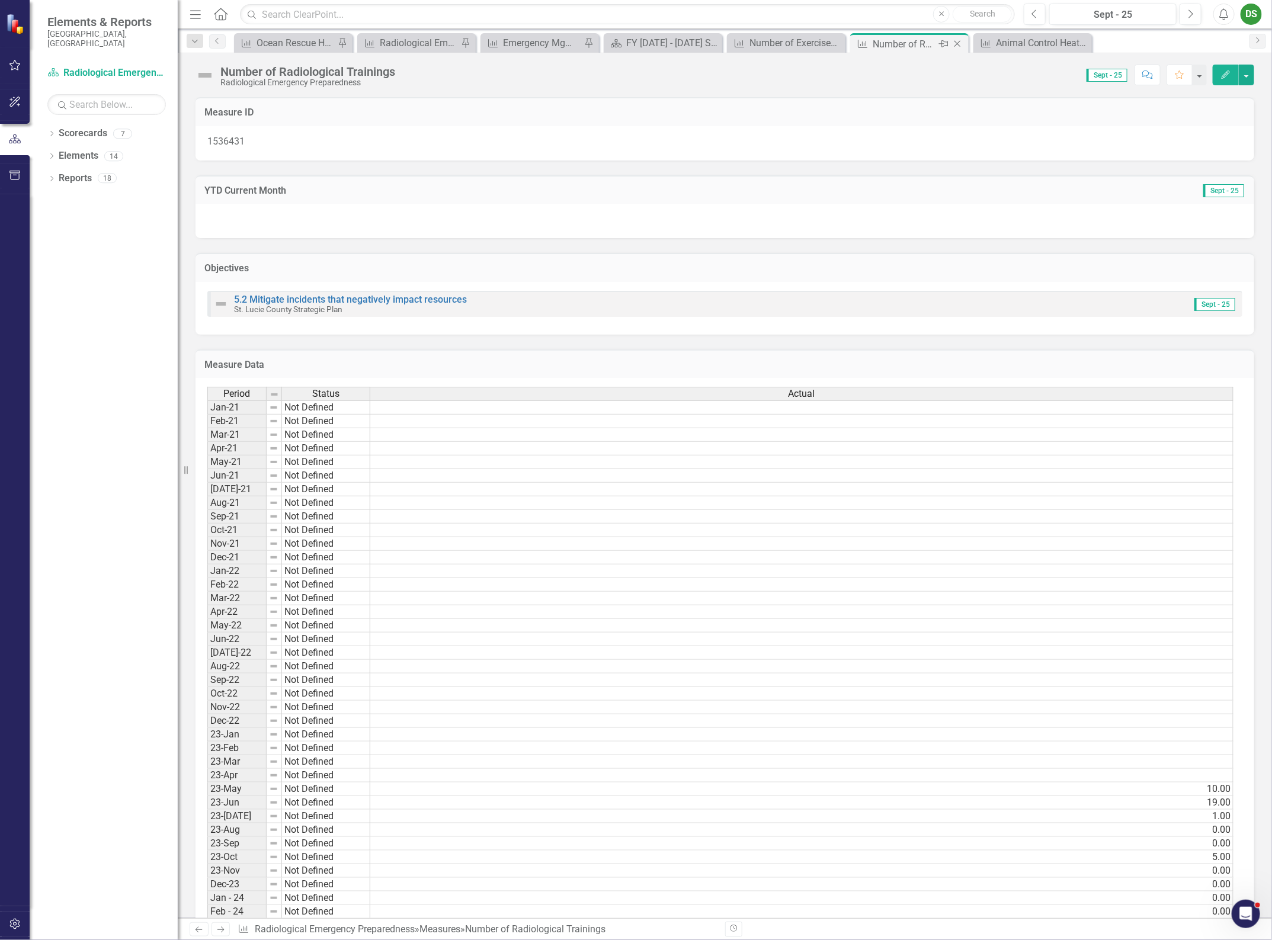
click at [956, 43] on icon at bounding box center [957, 44] width 7 height 7
click at [778, 38] on div "Number of Radiological Trainings" at bounding box center [780, 44] width 63 height 15
click at [833, 44] on icon at bounding box center [834, 44] width 7 height 7
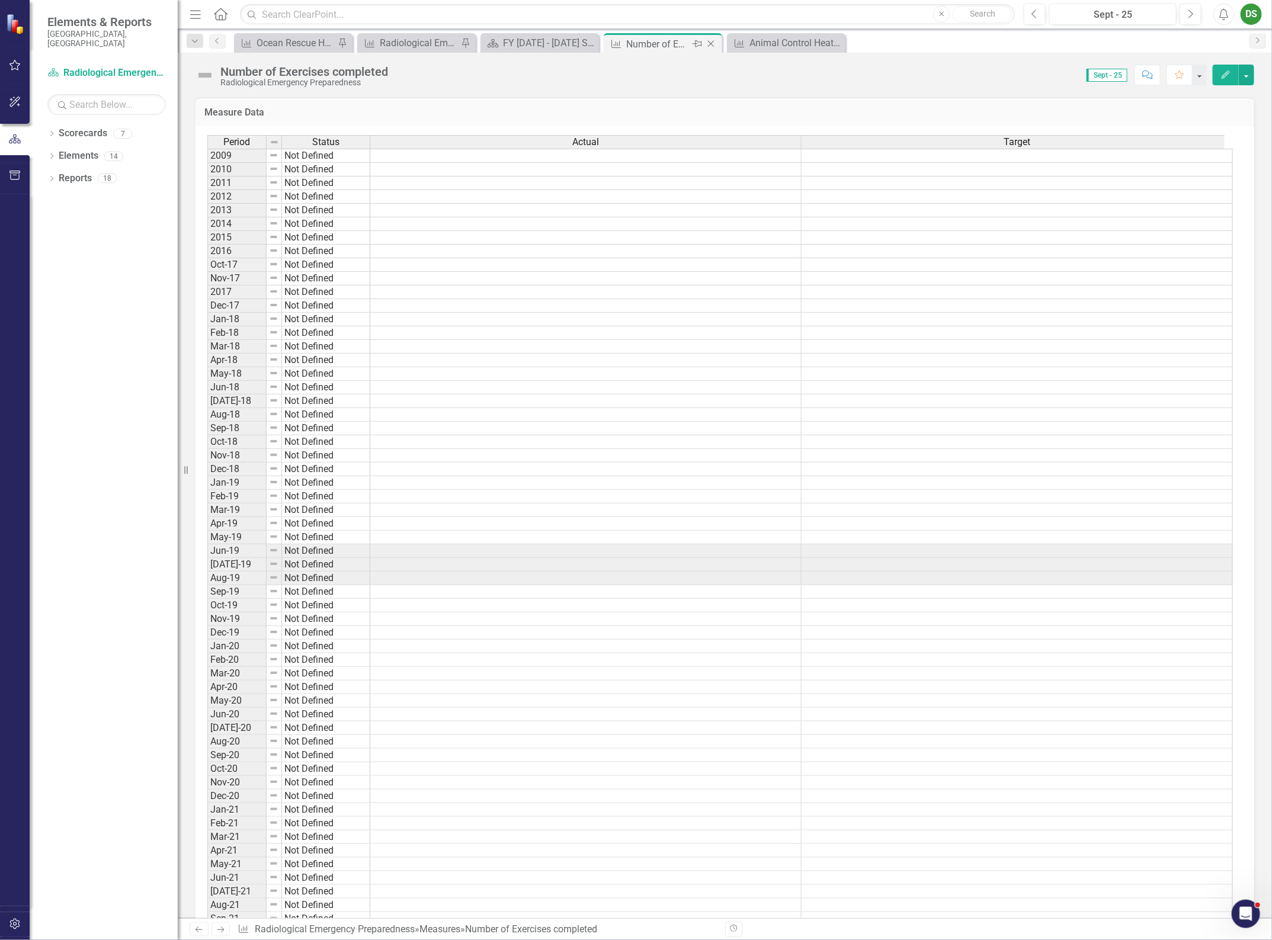
click at [688, 44] on div "Measure Number of Exercises completed Pin Close" at bounding box center [662, 44] width 113 height 15
click at [708, 44] on icon "Close" at bounding box center [711, 43] width 12 height 9
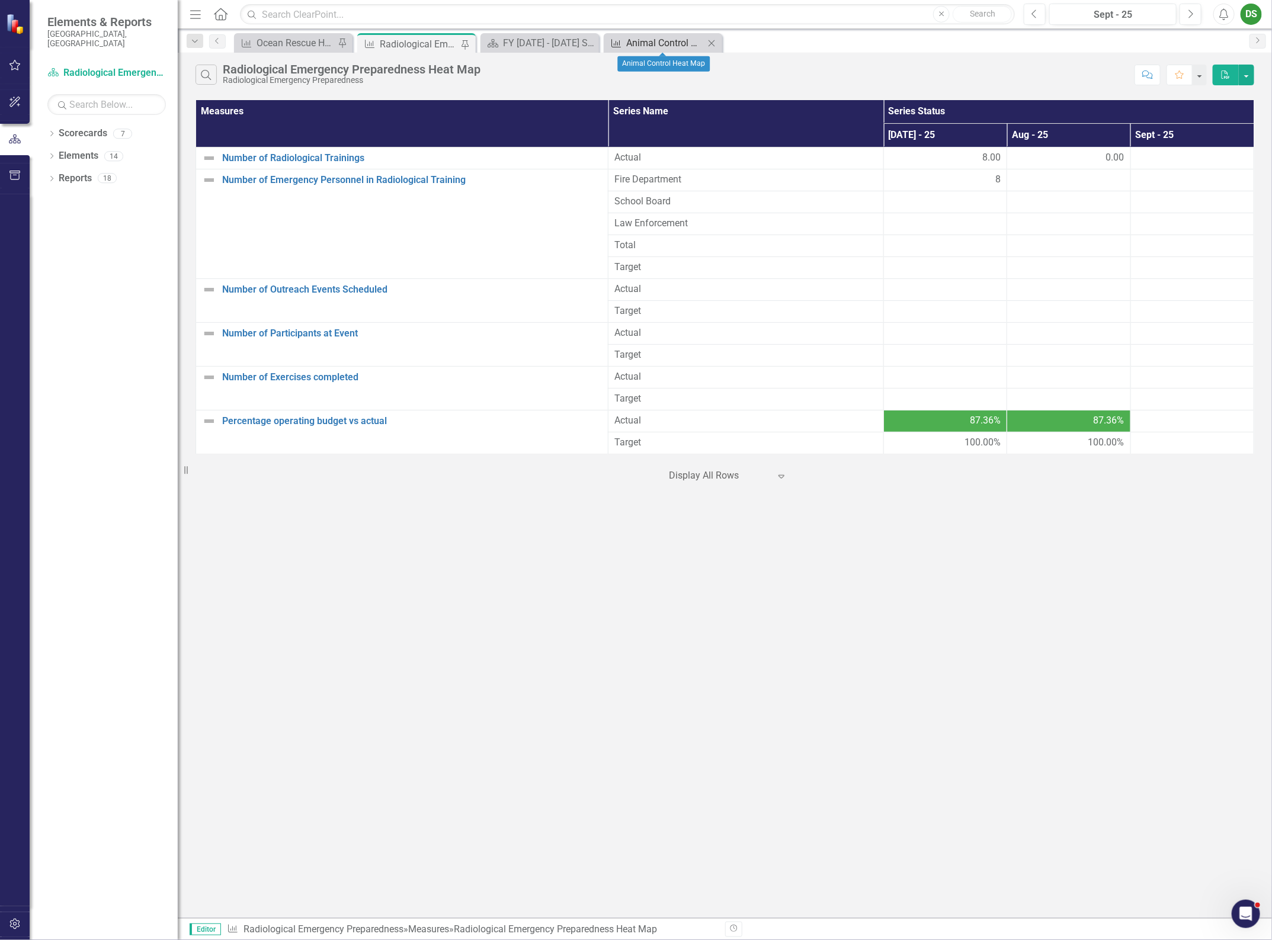
click at [662, 45] on div "Animal Control Heat Map" at bounding box center [665, 43] width 78 height 15
